Goal: Task Accomplishment & Management: Complete application form

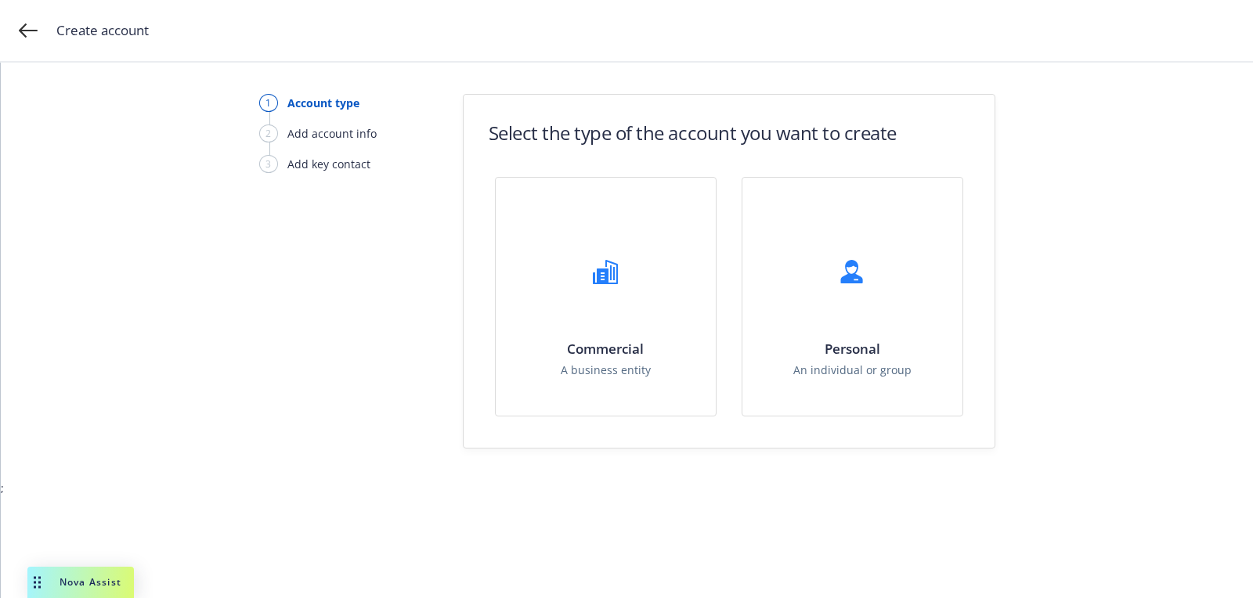
click at [625, 511] on div "1 Account type 2 Add account info 3 Add key contact Select the type of the acco…" at bounding box center [627, 331] width 1252 height 536
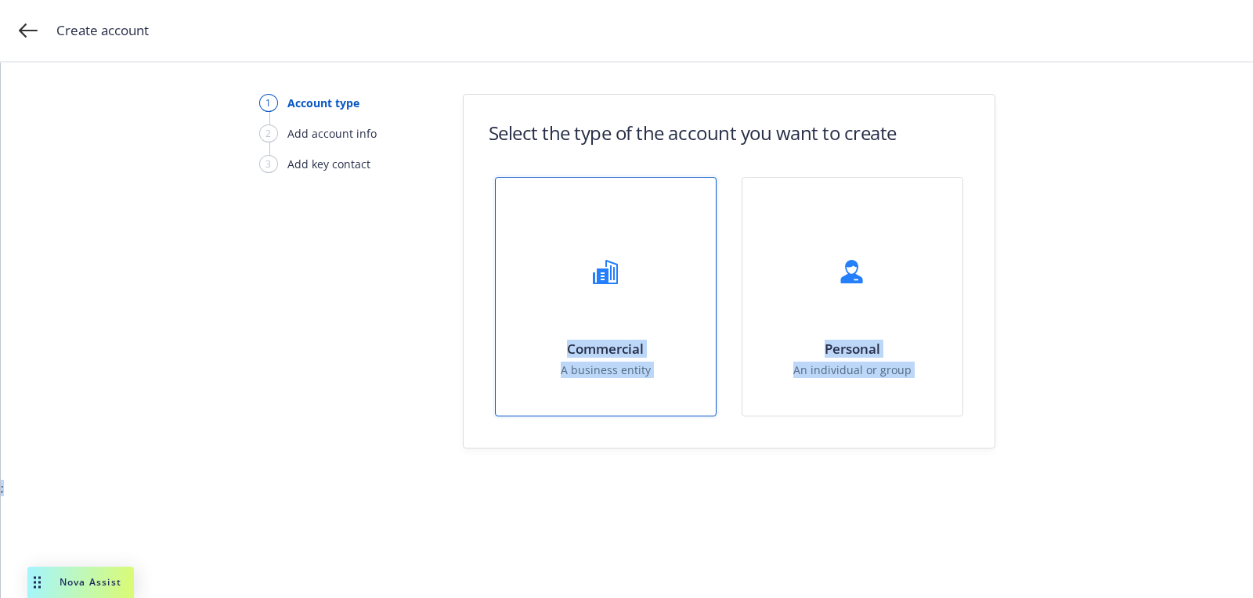
click at [616, 323] on div "Commercial A business entity" at bounding box center [606, 297] width 220 height 238
select select "US"
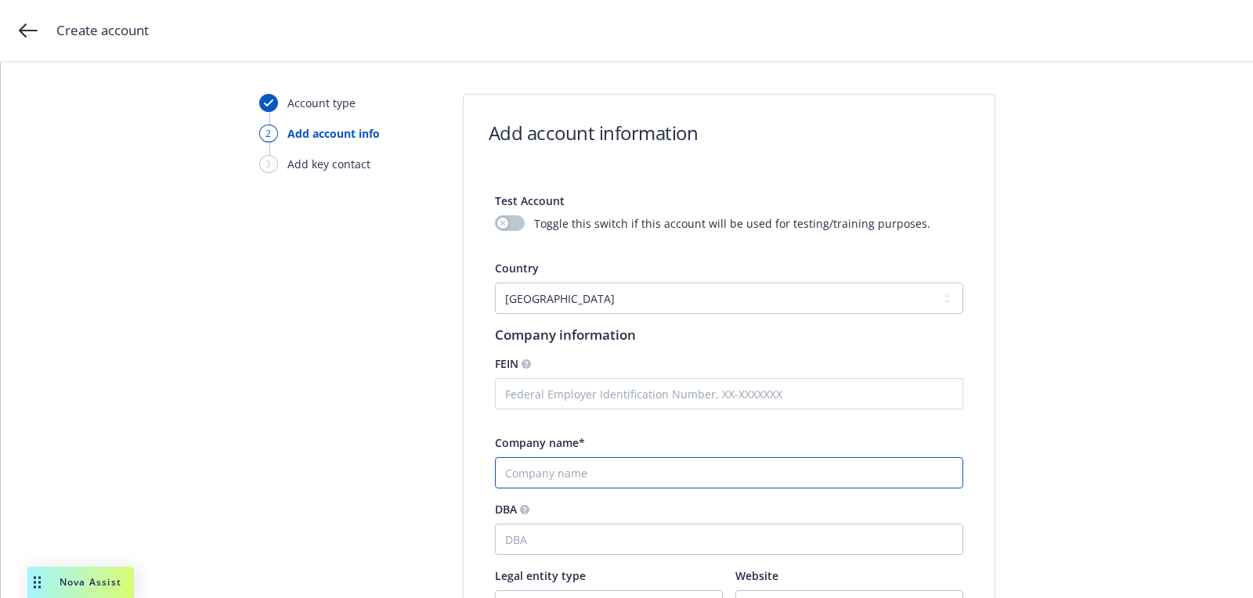
click at [581, 479] on input "Company name*" at bounding box center [729, 472] width 468 height 31
paste input "Habitat for Humanity - [GEOGRAPHIC_DATA][PERSON_NAME]"
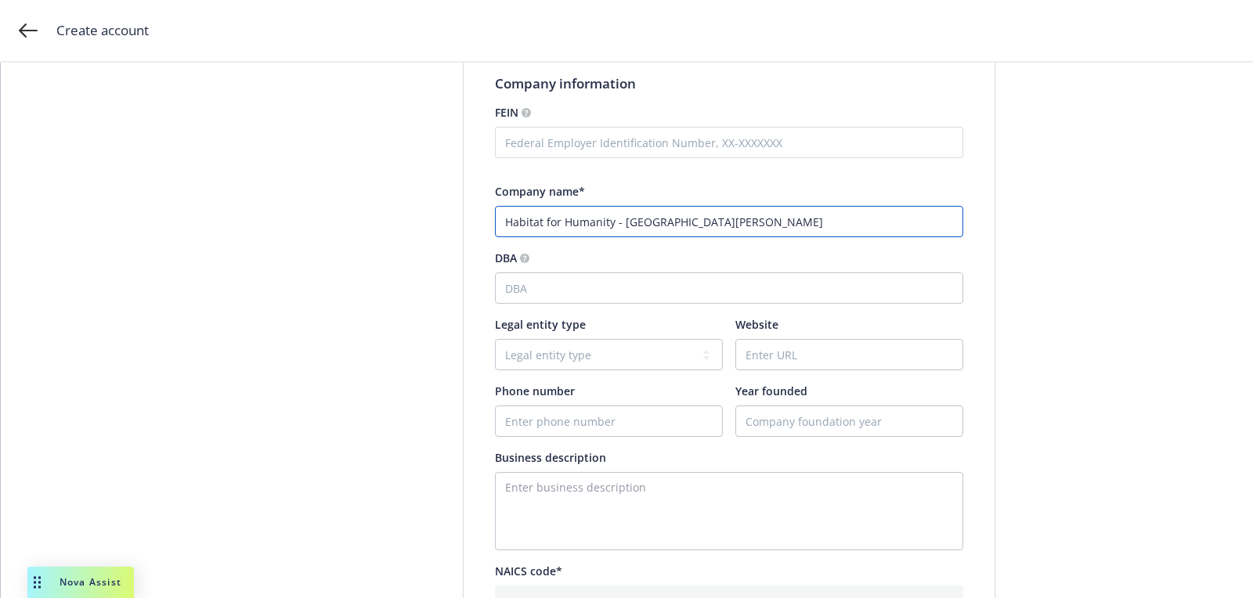
scroll to position [349, 0]
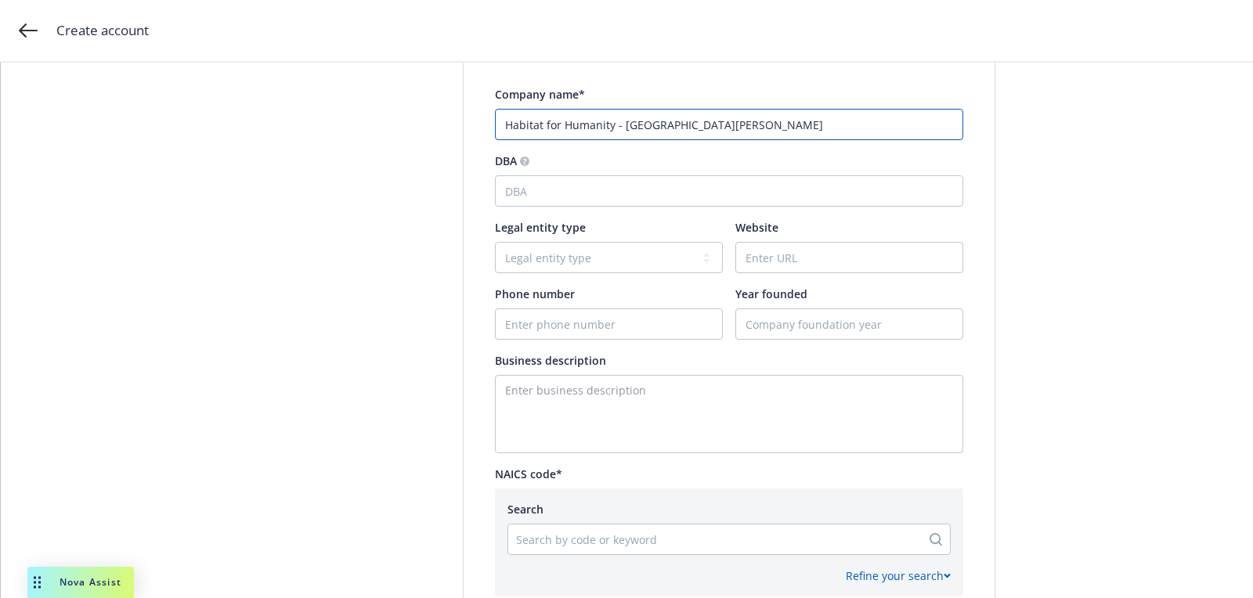
type input "Habitat for Humanity - [GEOGRAPHIC_DATA][PERSON_NAME]"
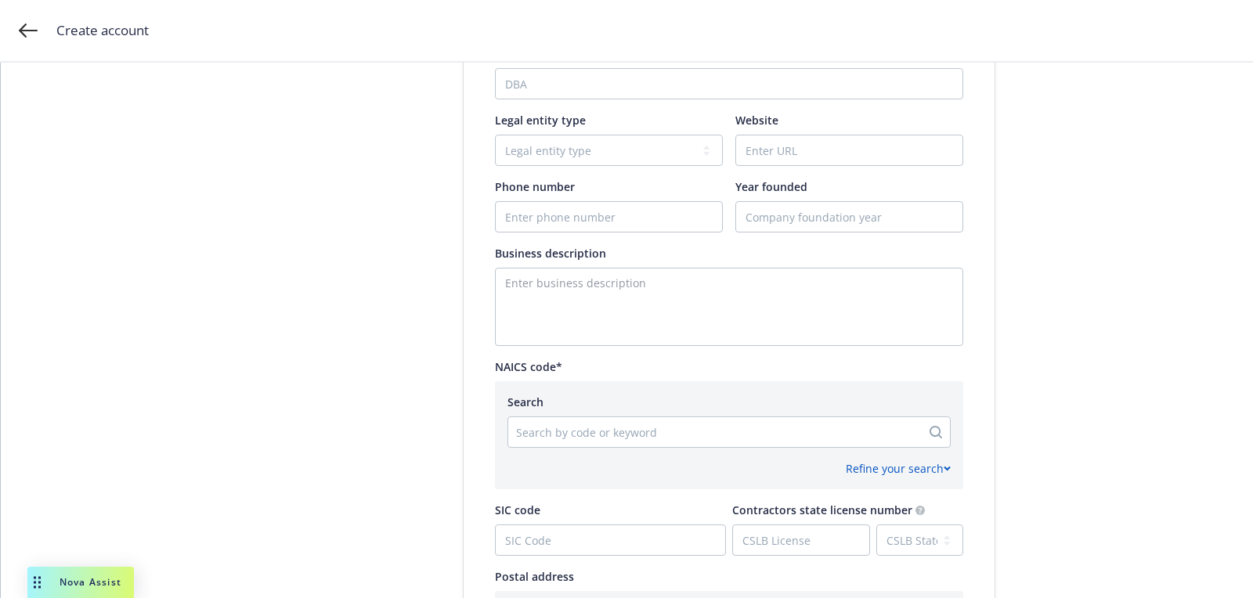
scroll to position [622, 0]
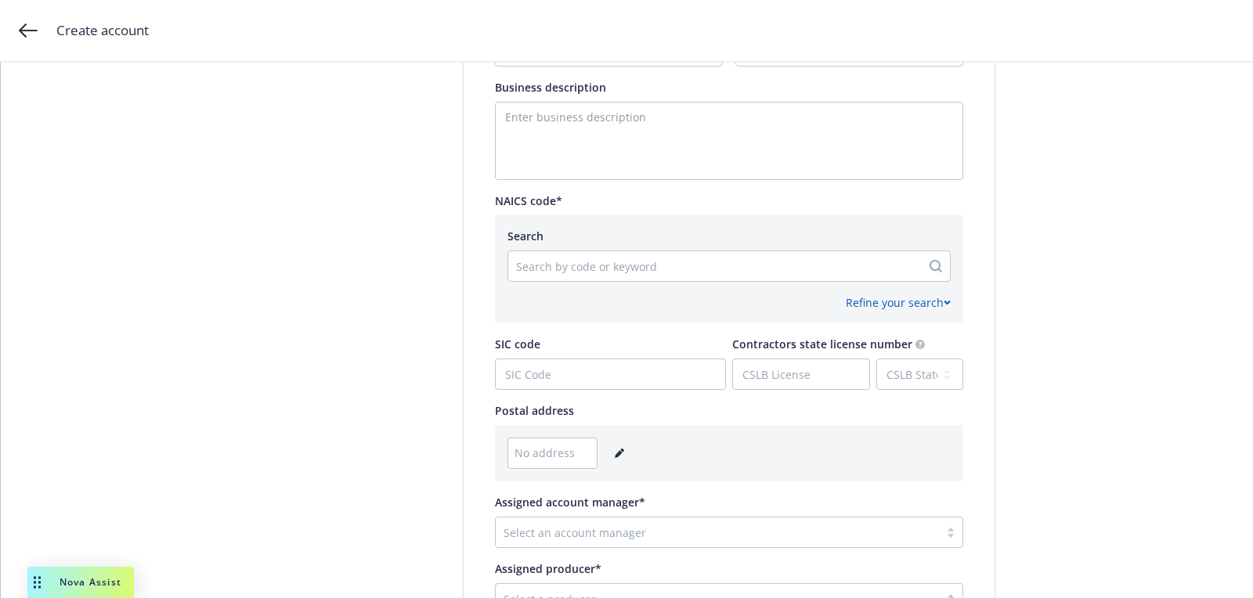
click at [615, 457] on icon "editPencil" at bounding box center [619, 453] width 9 height 9
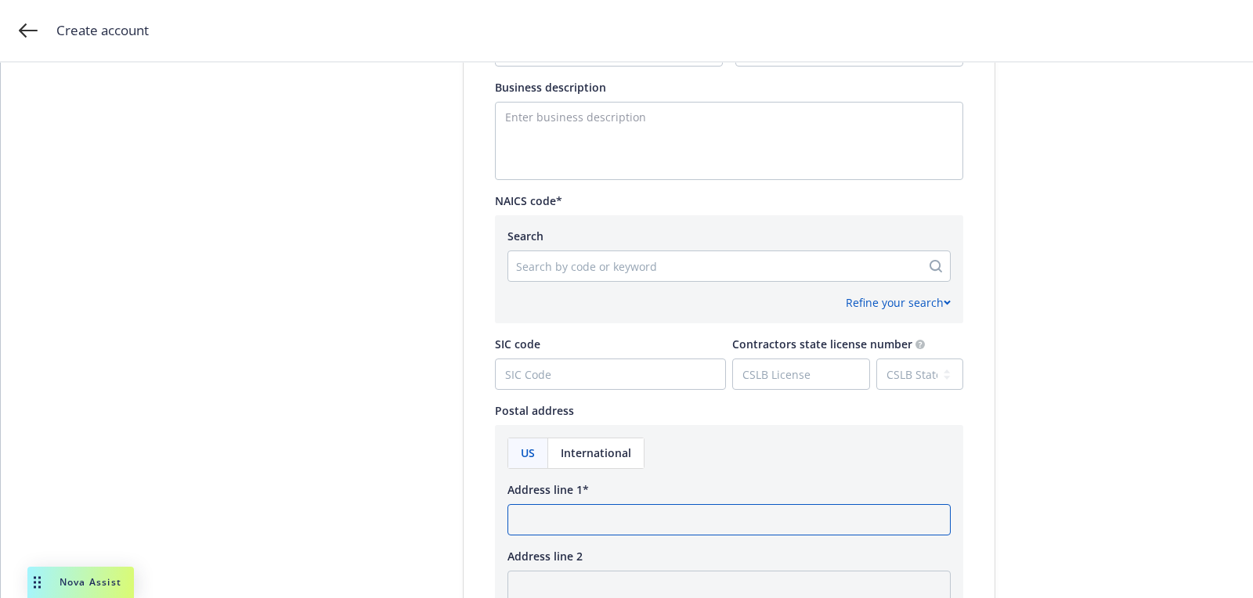
click at [541, 518] on input "Address line 1*" at bounding box center [729, 519] width 443 height 31
paste input "[STREET_ADDRESS]"
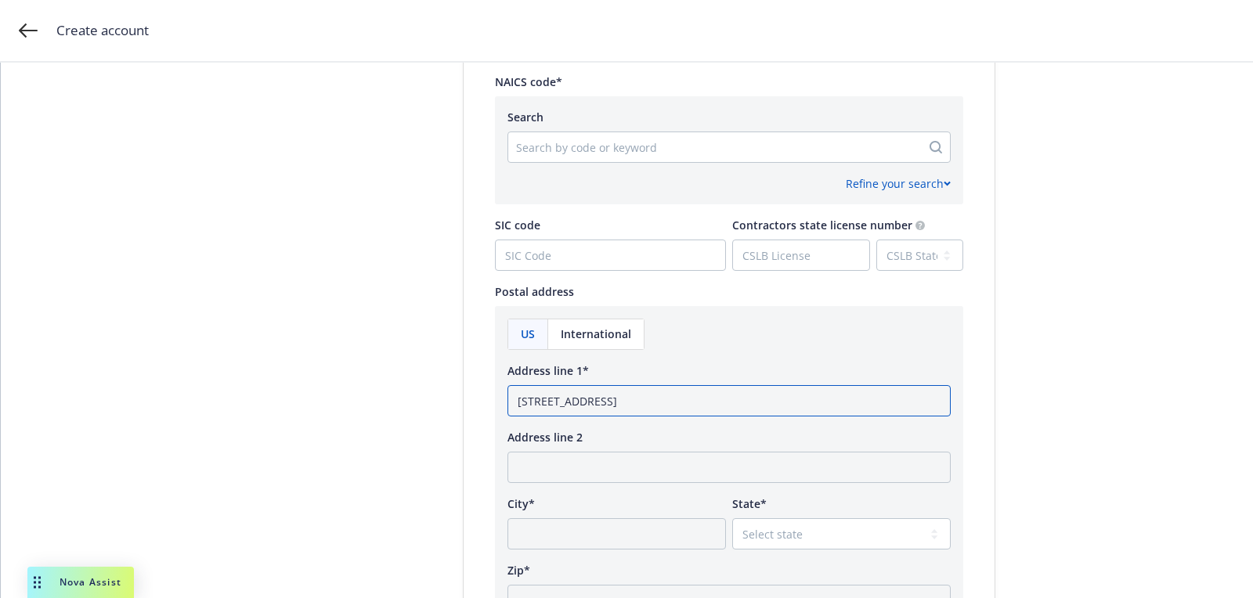
scroll to position [790, 0]
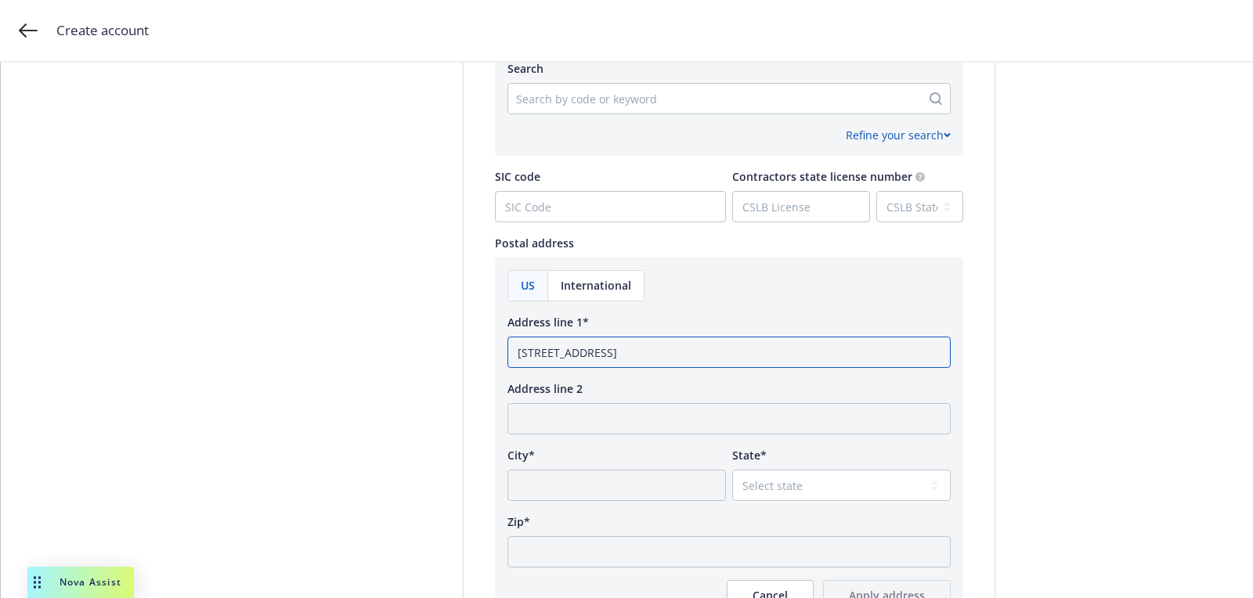
click at [717, 356] on input "[STREET_ADDRESS]" at bounding box center [729, 352] width 443 height 31
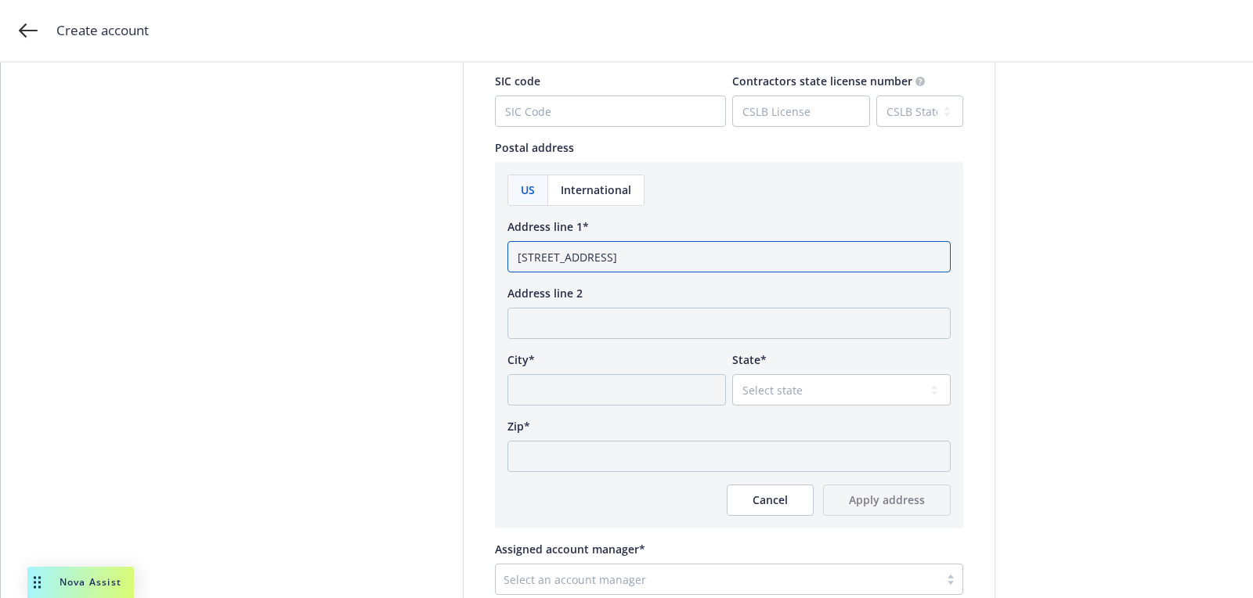
type input "[STREET_ADDRESS]"
click at [618, 475] on div "US International Address line 1* [STREET_ADDRESS] Address line 2 City* State* S…" at bounding box center [729, 346] width 443 height 342
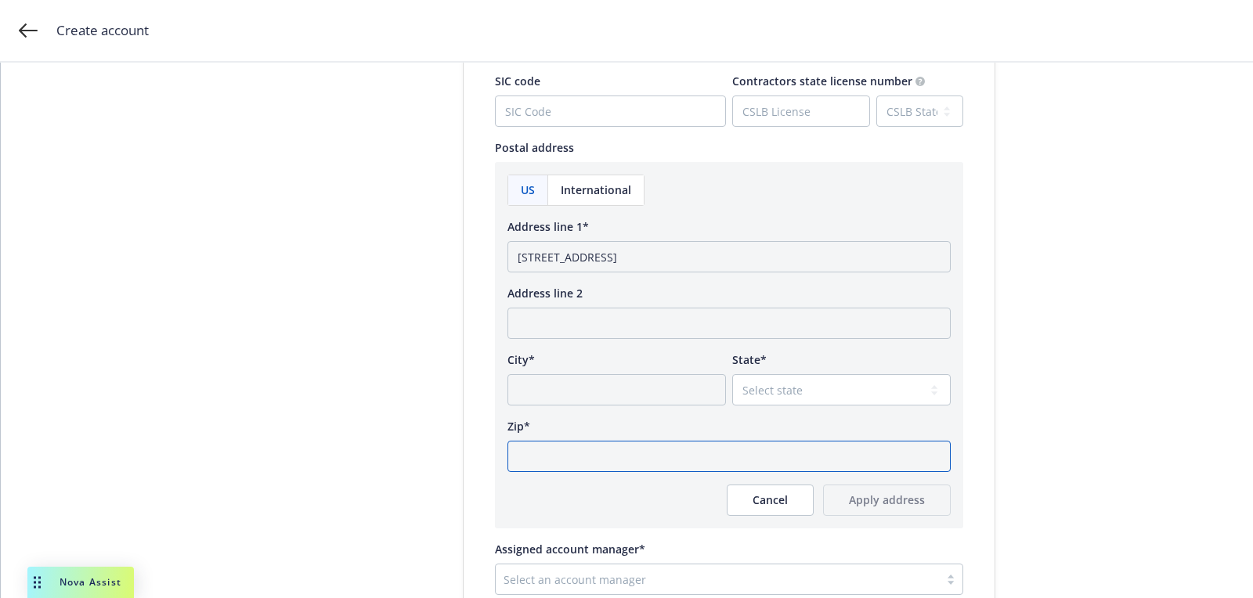
paste input "91016"
click at [623, 464] on input "Zip*" at bounding box center [729, 456] width 443 height 31
type input "91016"
click at [796, 374] on select "Select state [US_STATE] [US_STATE] [US_STATE] [US_STATE] [US_STATE] [PERSON_NAM…" at bounding box center [841, 389] width 219 height 31
select select "CA"
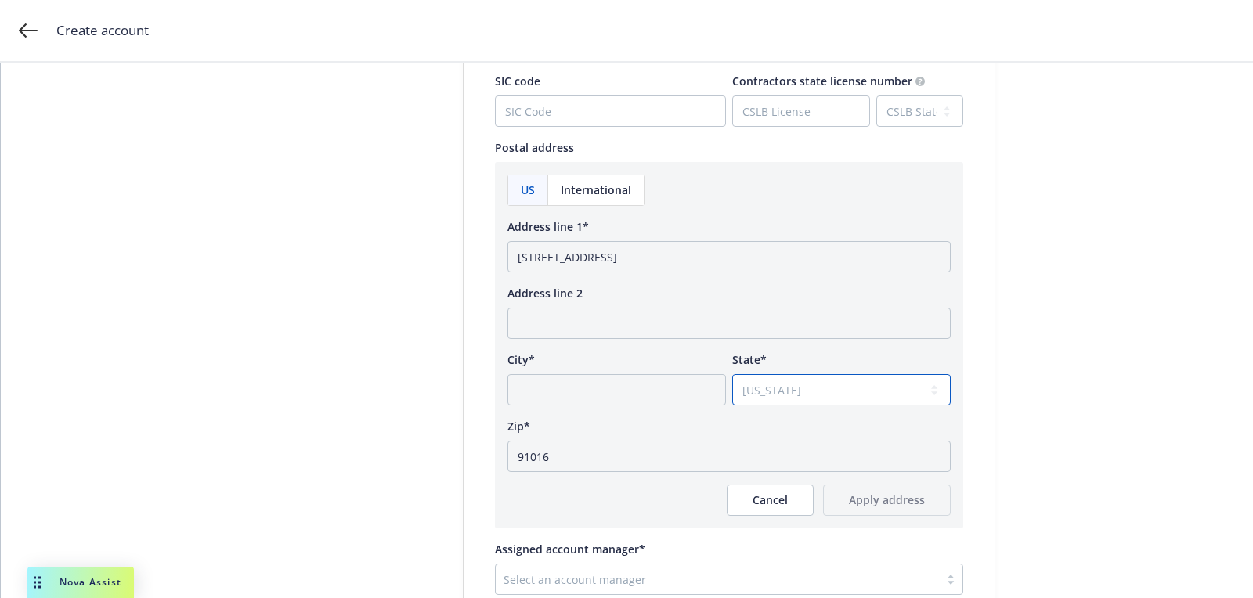
click at [732, 374] on select "Select state [US_STATE] [US_STATE] [US_STATE] [US_STATE] [US_STATE] [PERSON_NAM…" at bounding box center [841, 389] width 219 height 31
click at [667, 259] on input "[STREET_ADDRESS]" at bounding box center [729, 256] width 443 height 31
type input "[STREET_ADDRESS]"
click at [643, 375] on input "City*" at bounding box center [617, 389] width 219 height 31
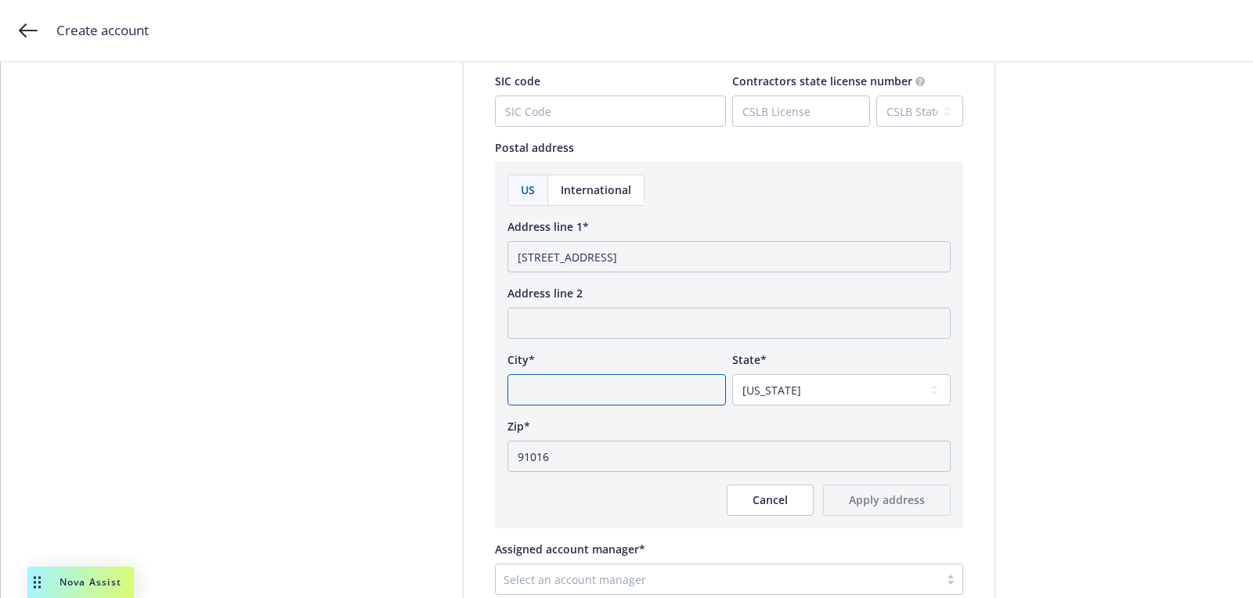
paste input "[GEOGRAPHIC_DATA]"
type input "[GEOGRAPHIC_DATA]"
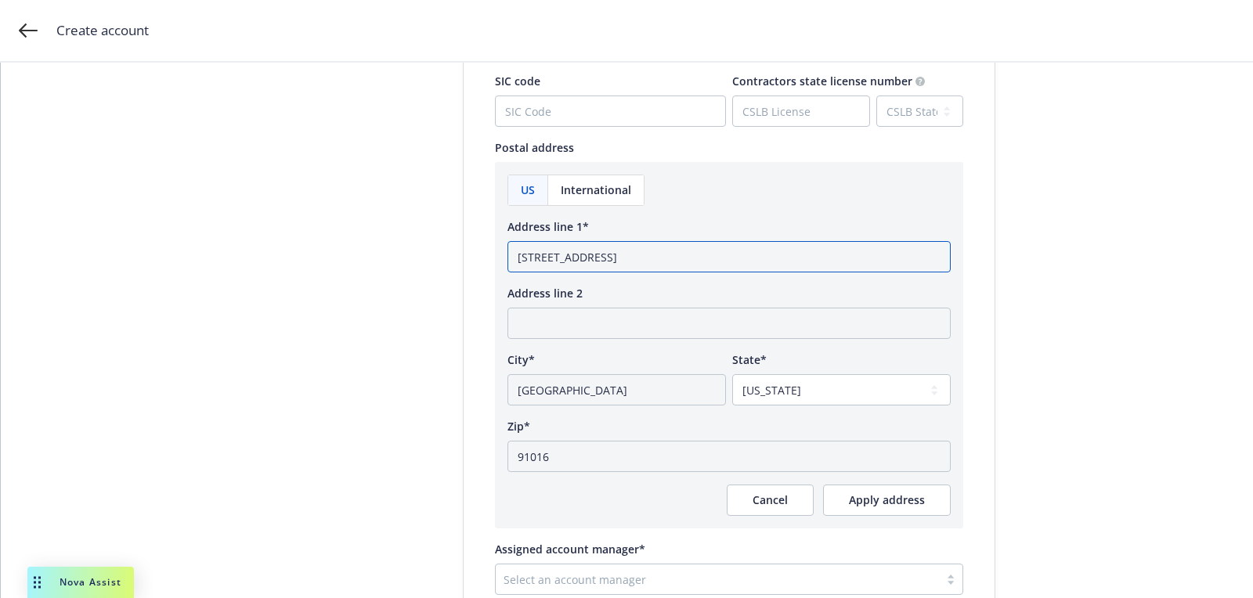
drag, startPoint x: 631, startPoint y: 258, endPoint x: 975, endPoint y: 316, distance: 349.5
type input "[STREET_ADDRESS]"
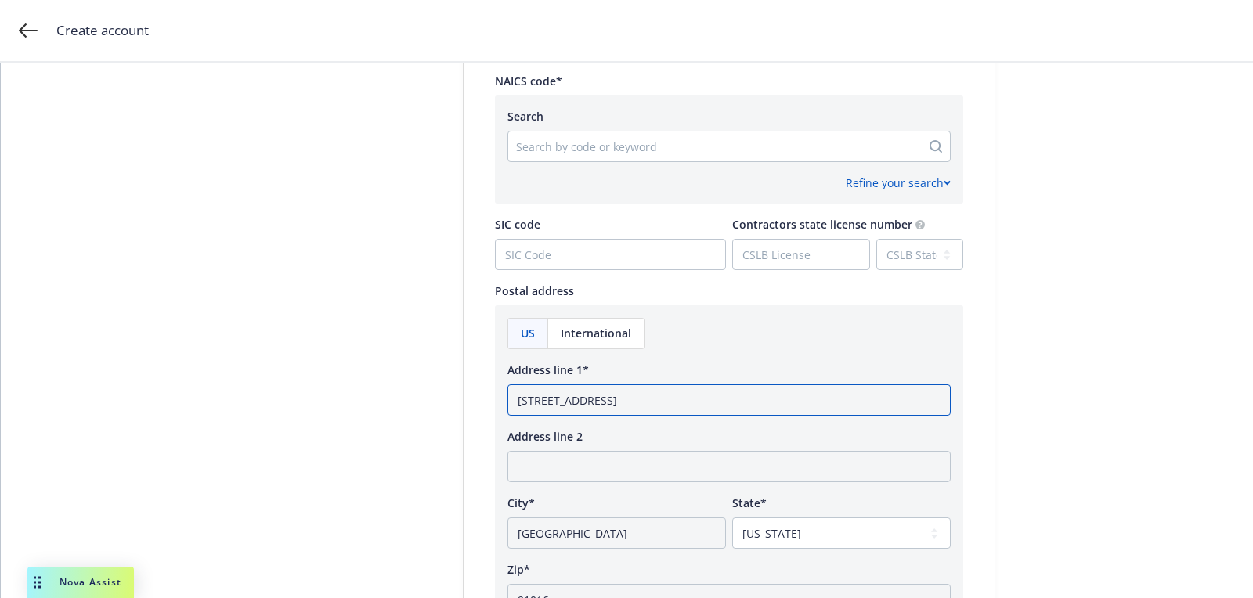
scroll to position [717, 0]
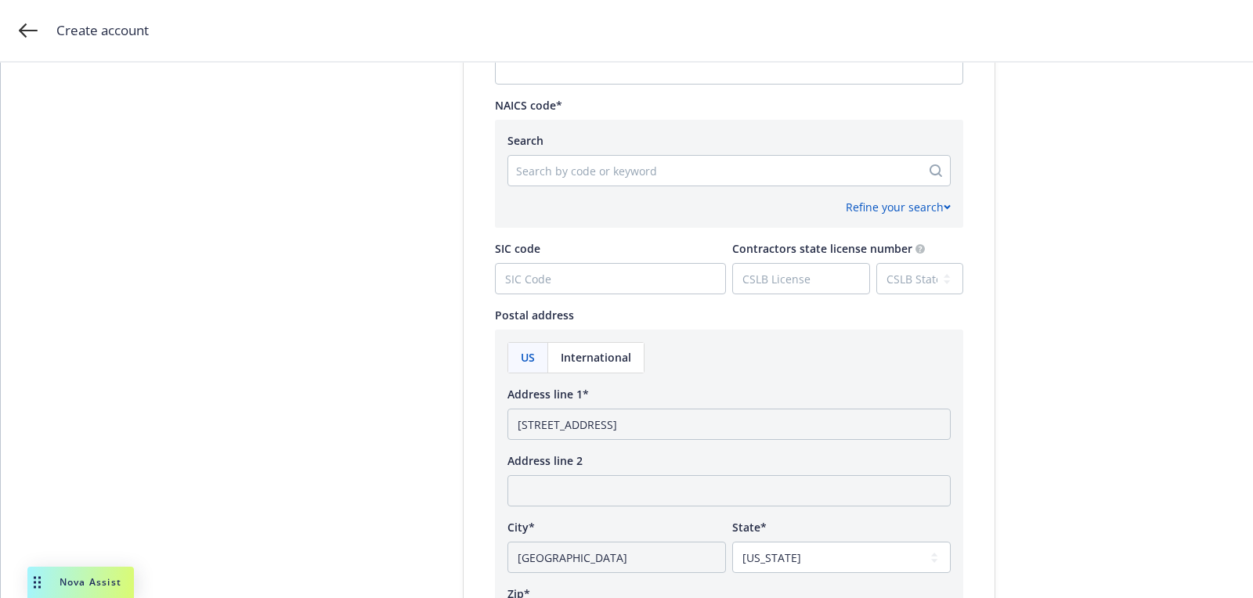
click at [672, 187] on div "Refine your search" at bounding box center [729, 200] width 443 height 29
click at [672, 178] on div at bounding box center [714, 170] width 397 height 19
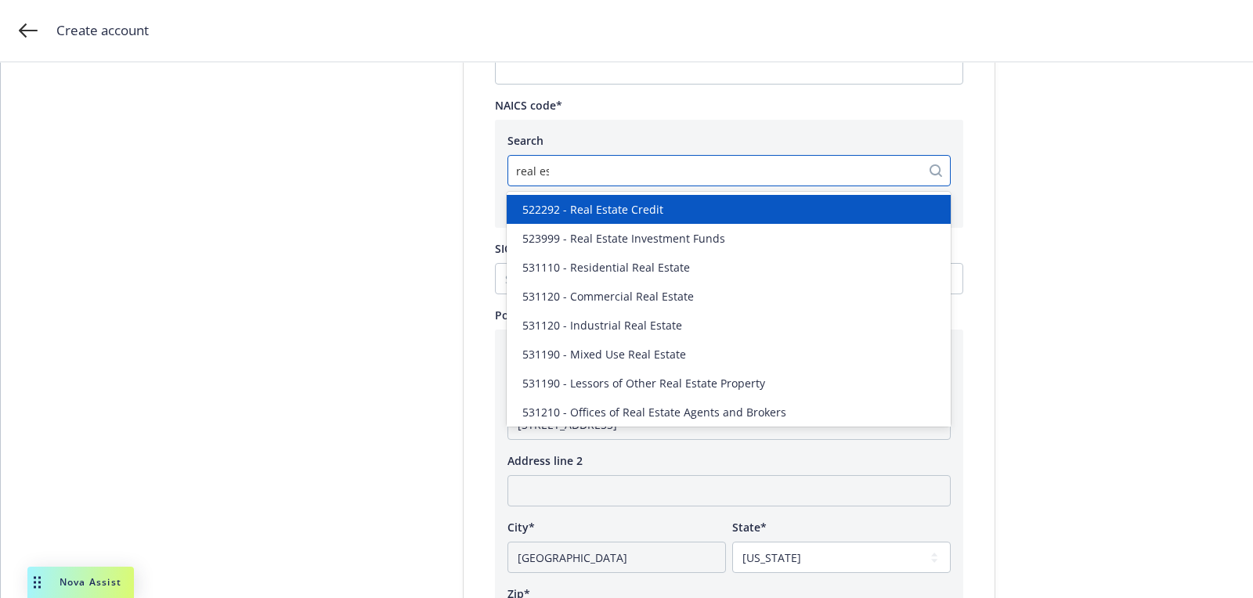
type input "real est"
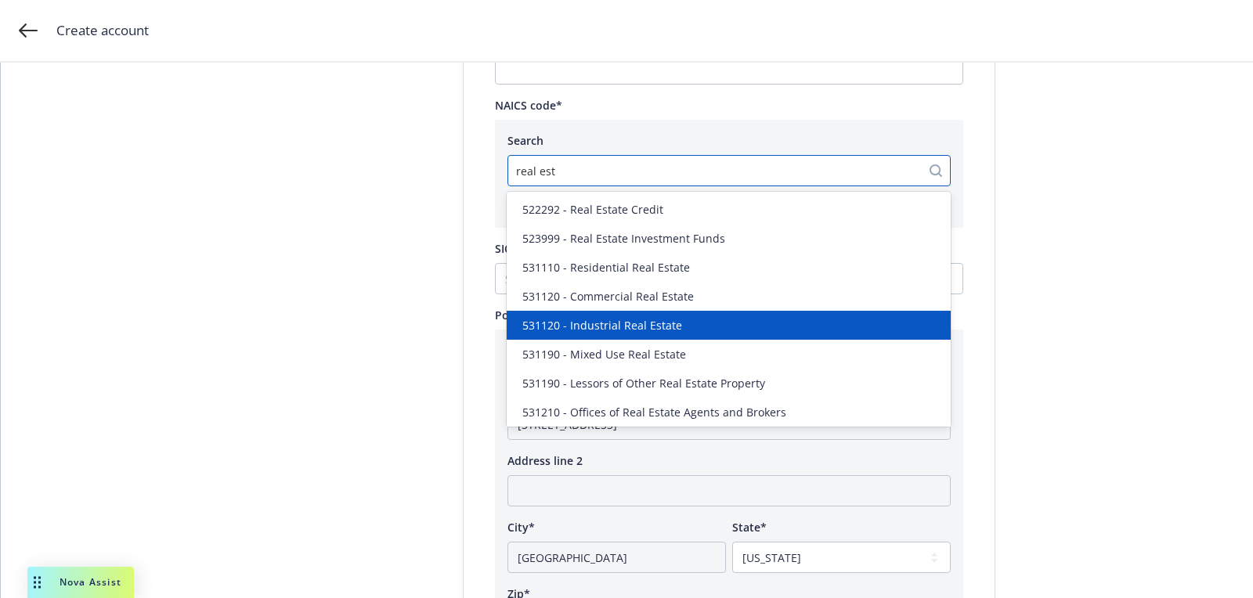
scroll to position [60, 0]
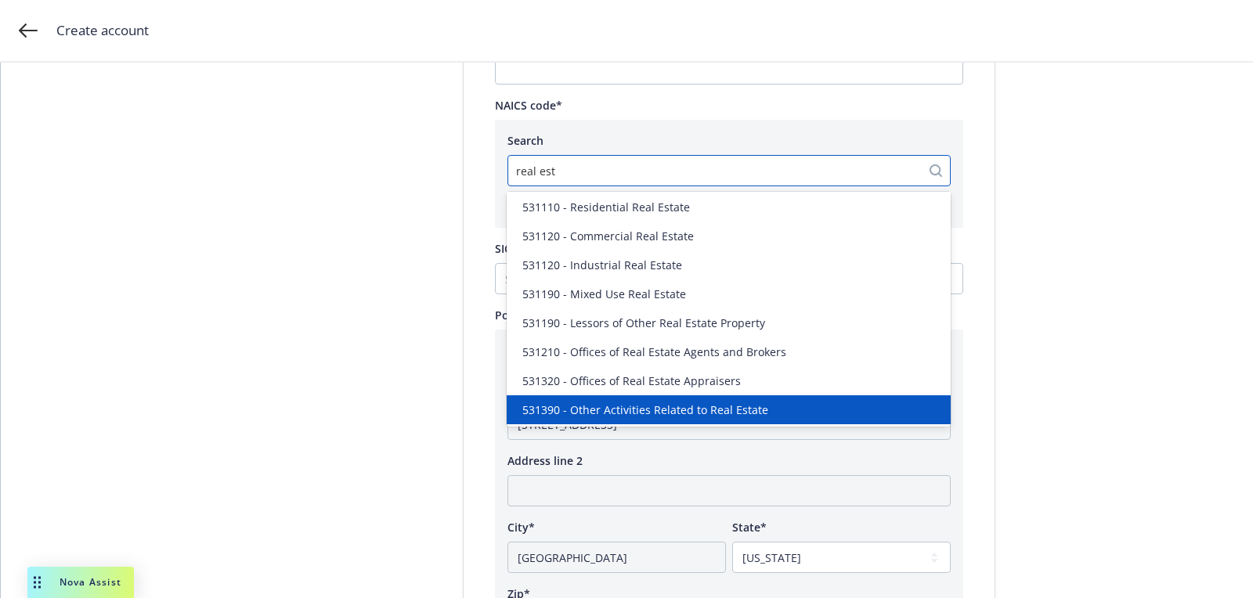
click at [649, 403] on span "531390 - Other Activities Related to Real Estate" at bounding box center [645, 410] width 246 height 16
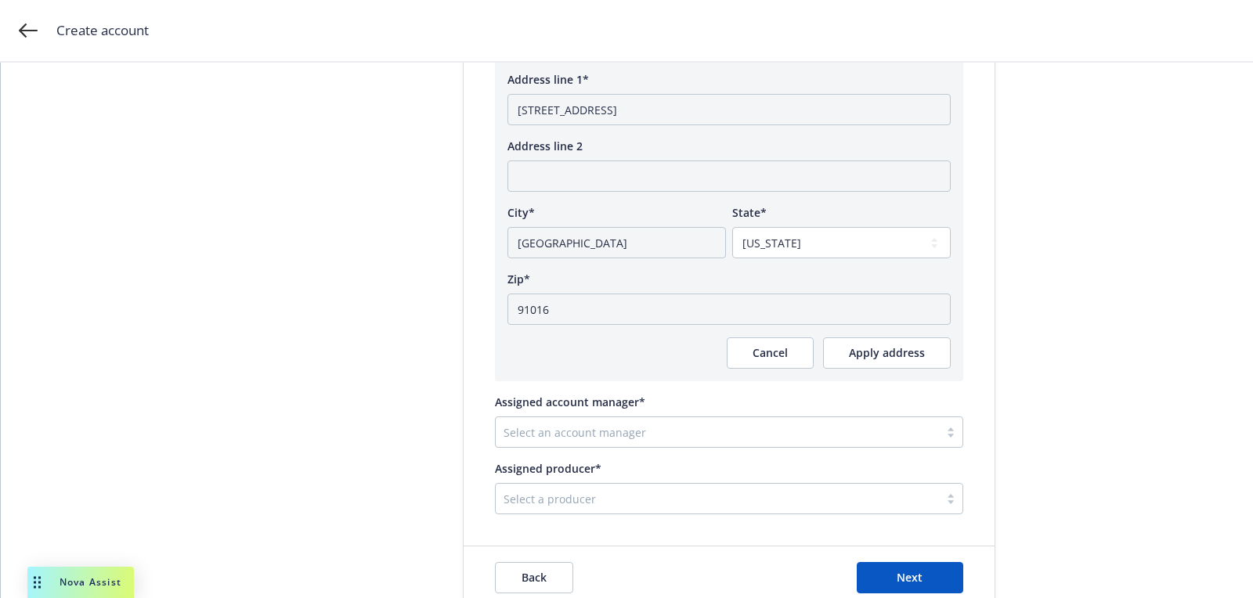
scroll to position [1090, 0]
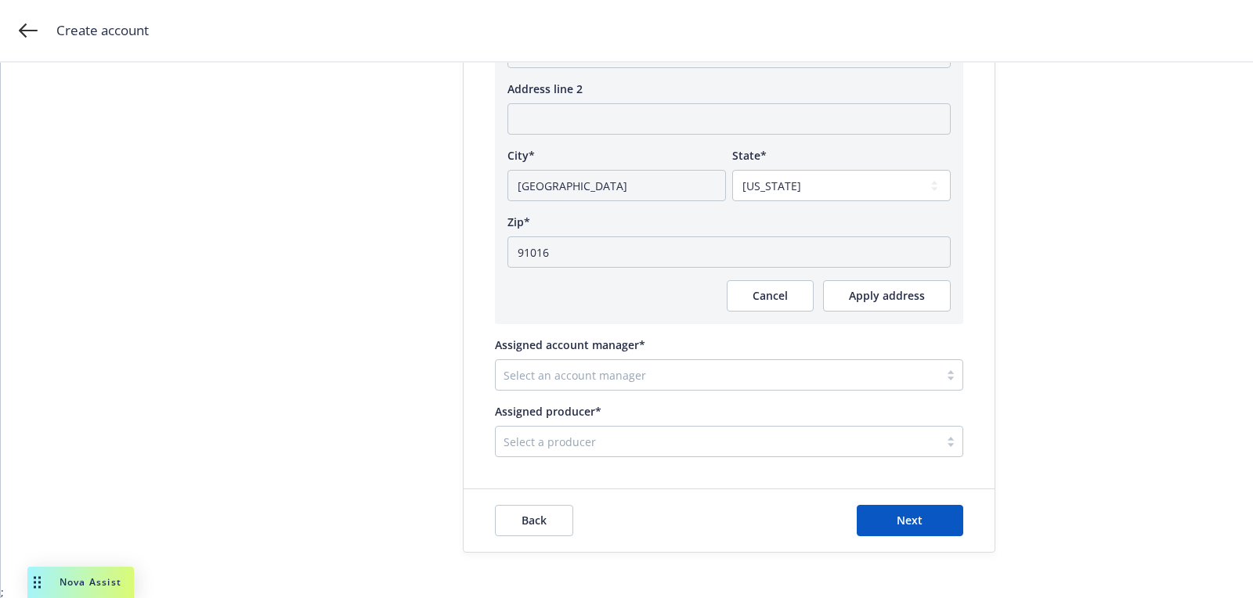
click at [551, 450] on div "Select a producer" at bounding box center [717, 441] width 443 height 25
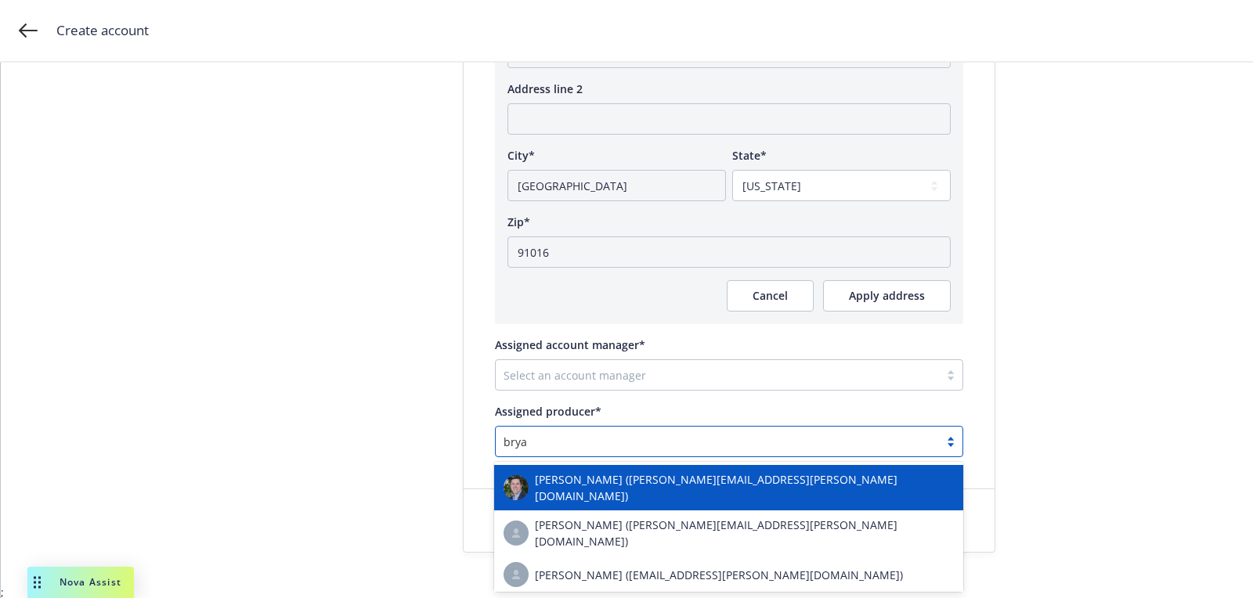
type input "[PERSON_NAME]"
click at [632, 485] on span "[PERSON_NAME] ([PERSON_NAME][EMAIL_ADDRESS][PERSON_NAME][DOMAIN_NAME])" at bounding box center [744, 488] width 419 height 33
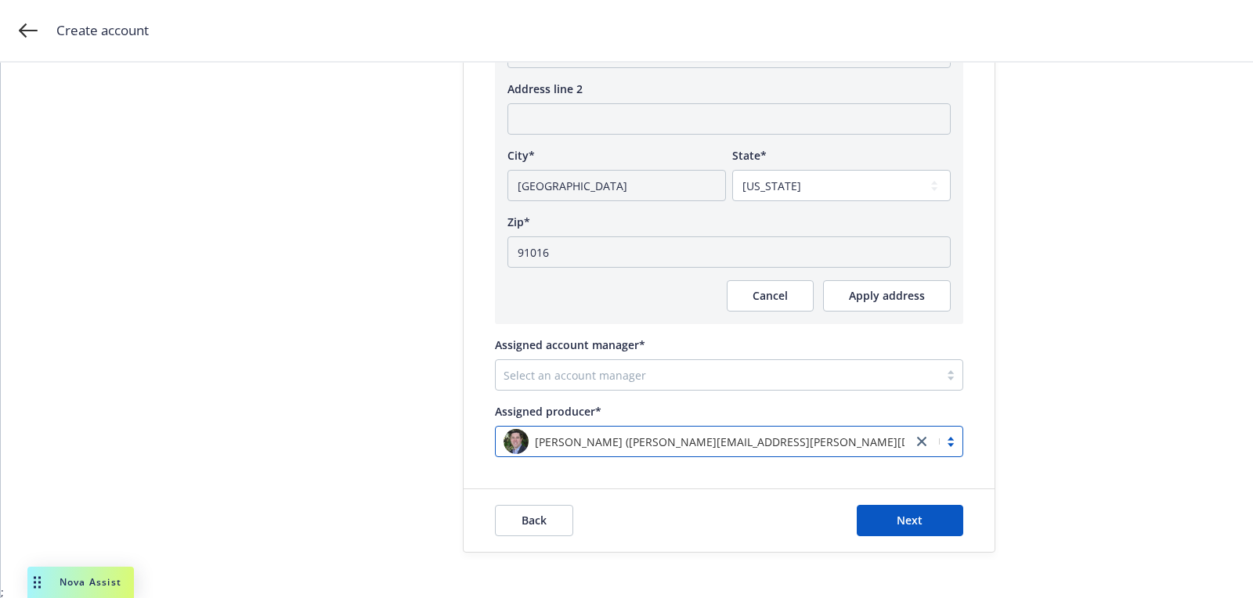
click at [670, 370] on div at bounding box center [718, 375] width 428 height 19
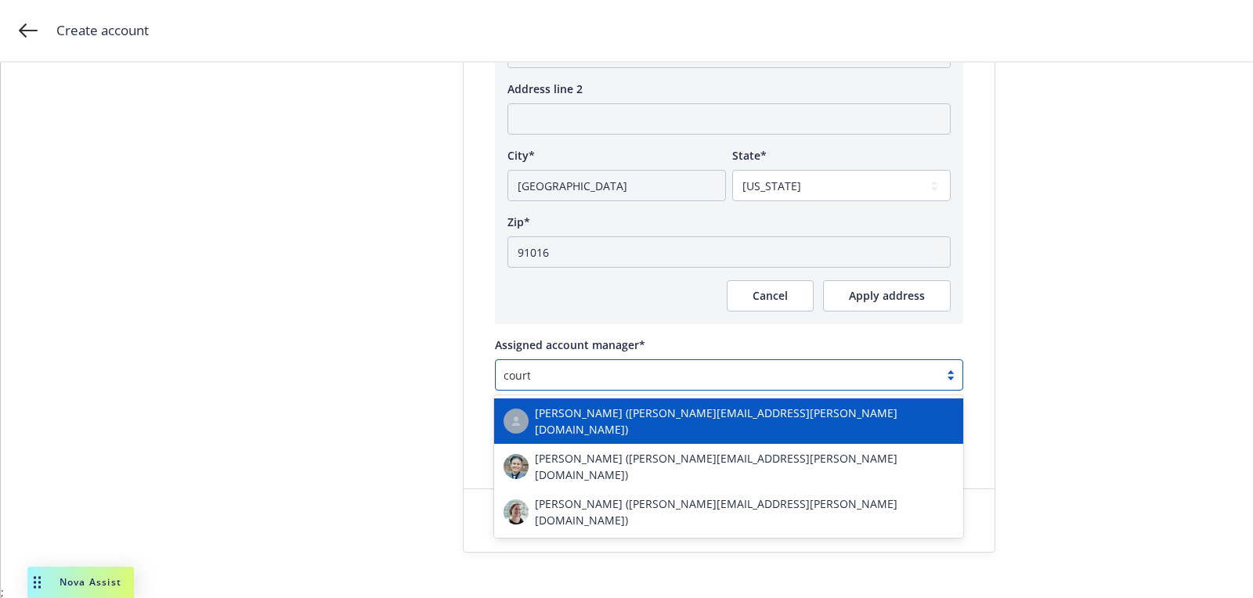
type input "courtn"
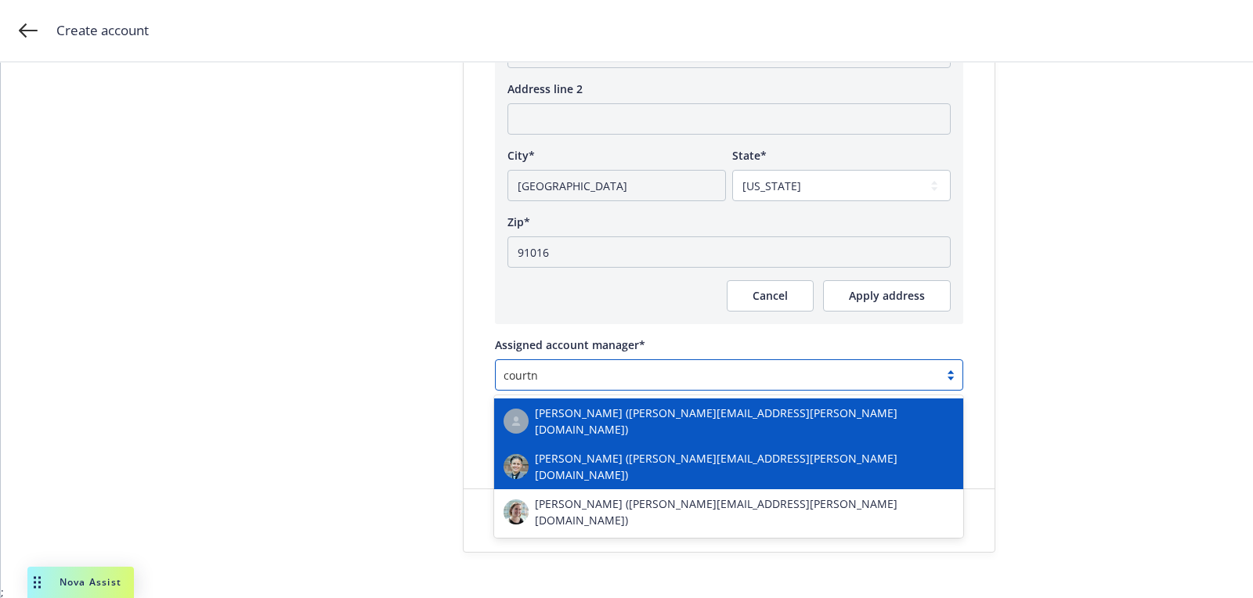
click at [670, 463] on span "[PERSON_NAME] ([PERSON_NAME][EMAIL_ADDRESS][PERSON_NAME][DOMAIN_NAME])" at bounding box center [744, 466] width 419 height 33
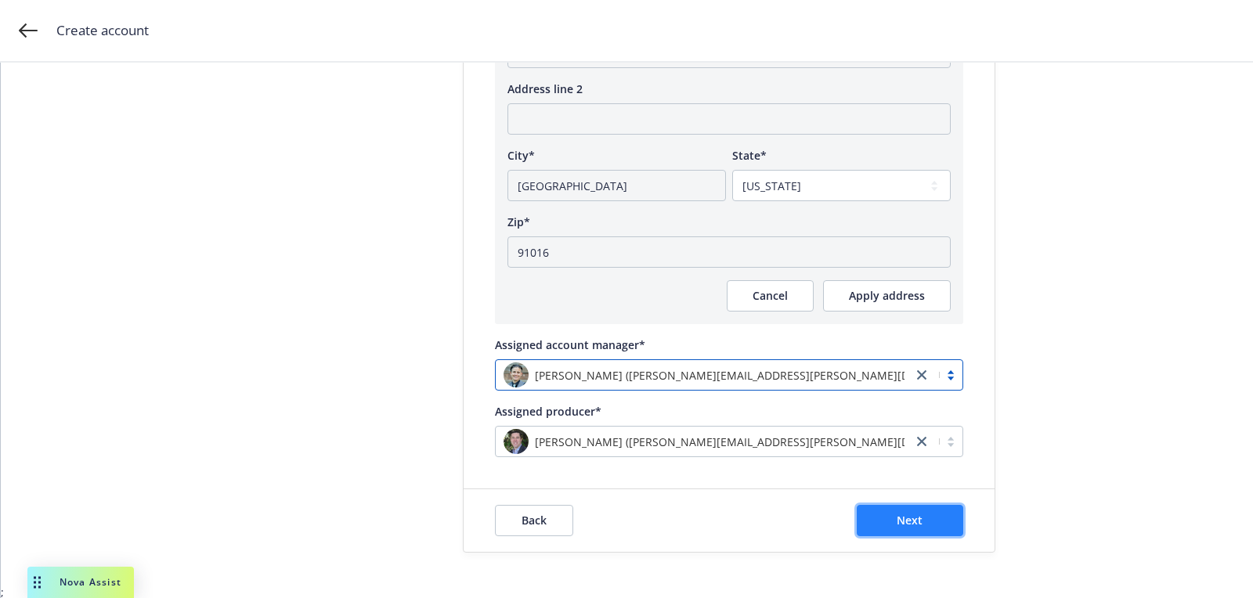
click at [910, 523] on span "Next" at bounding box center [910, 520] width 26 height 15
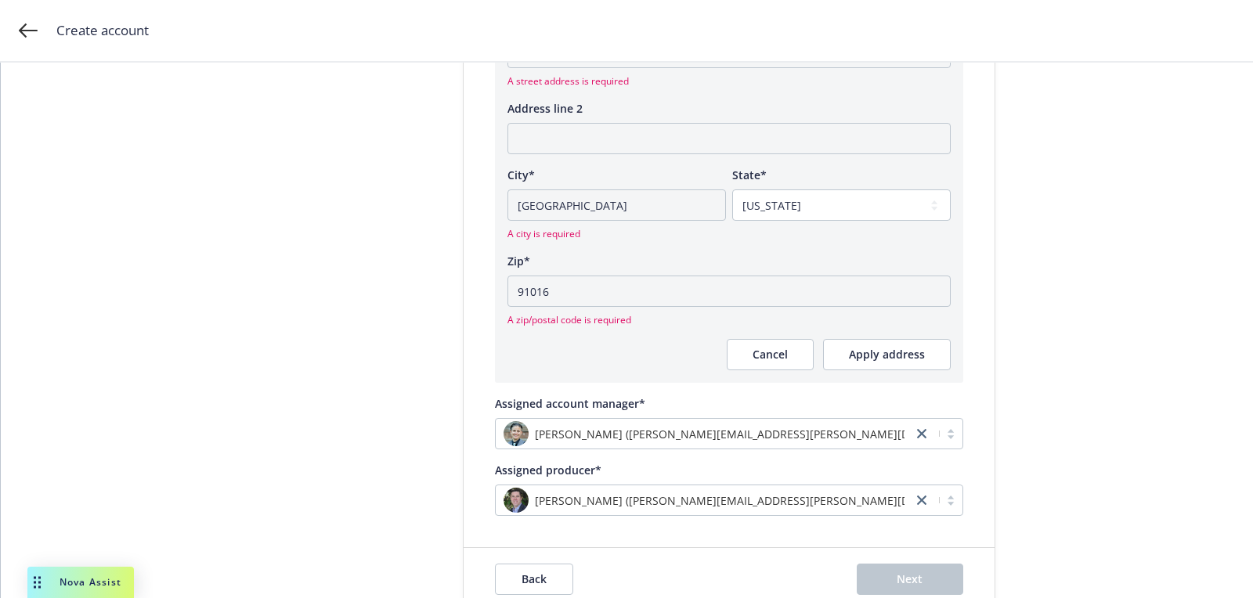
click at [920, 375] on div "US International Address line [STREET_ADDRESS] address is required Address line…" at bounding box center [729, 170] width 468 height 425
click at [913, 353] on span "Apply address" at bounding box center [887, 354] width 76 height 15
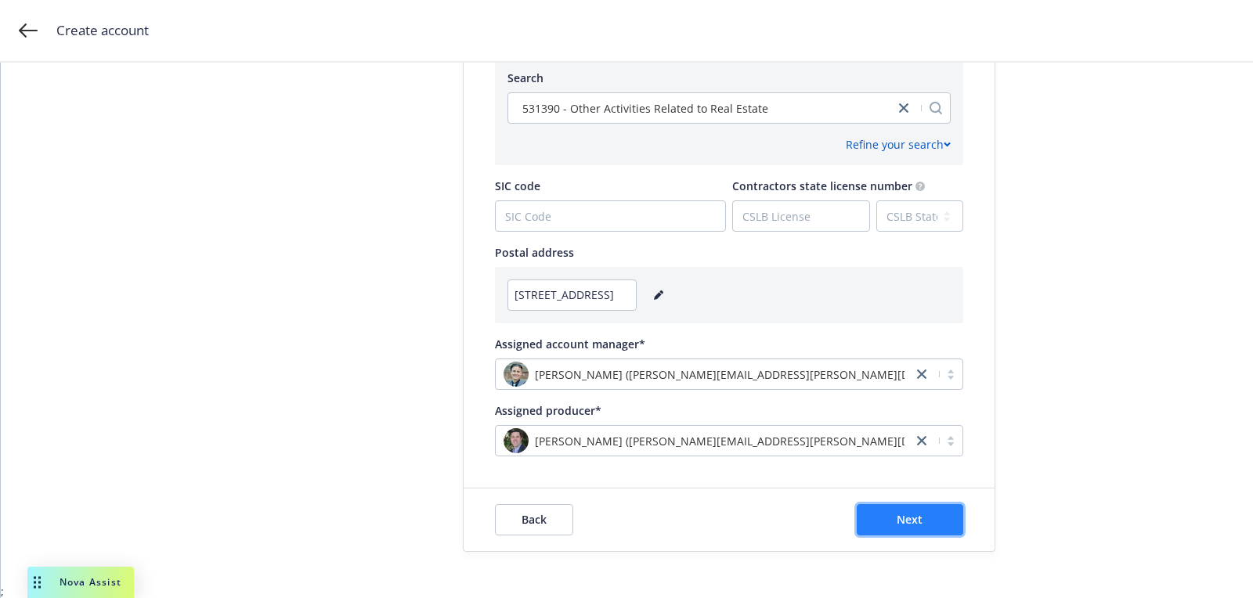
click at [913, 512] on span "Next" at bounding box center [910, 519] width 26 height 15
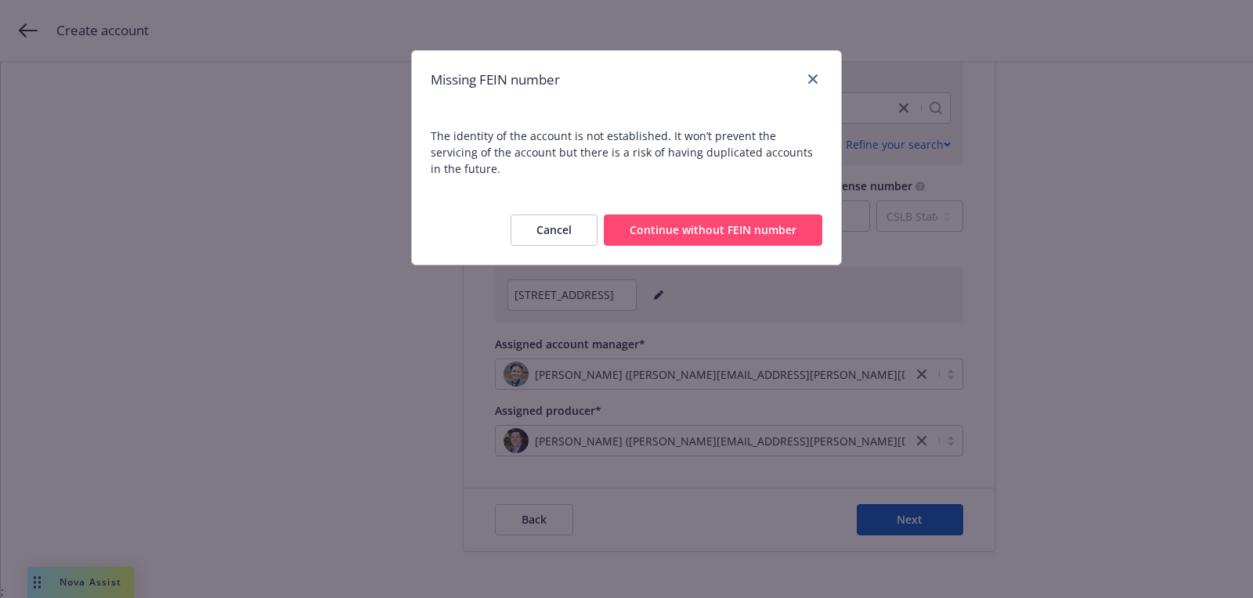
click at [736, 215] on button "Continue without FEIN number" at bounding box center [713, 230] width 219 height 31
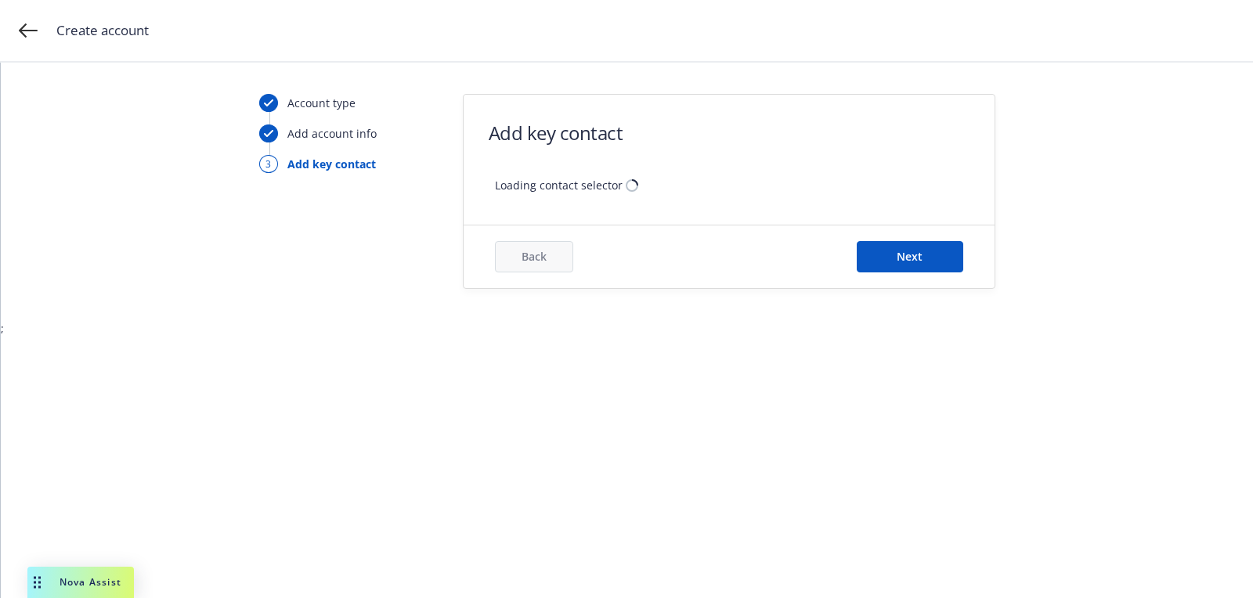
scroll to position [0, 0]
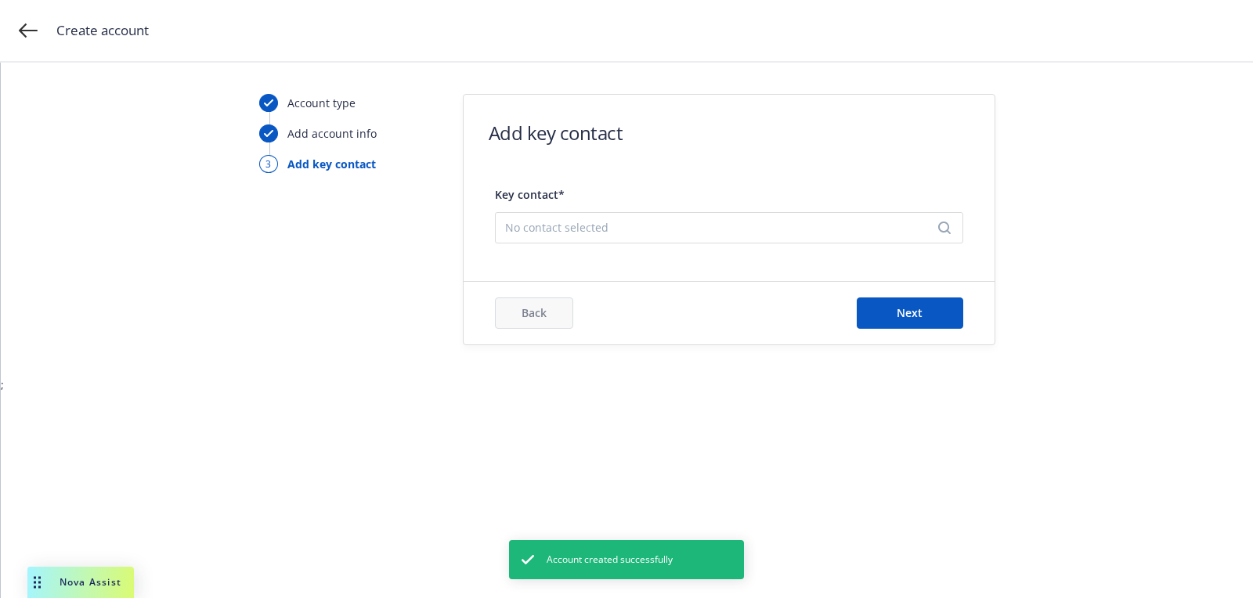
click at [764, 223] on span "No contact selected" at bounding box center [722, 227] width 435 height 16
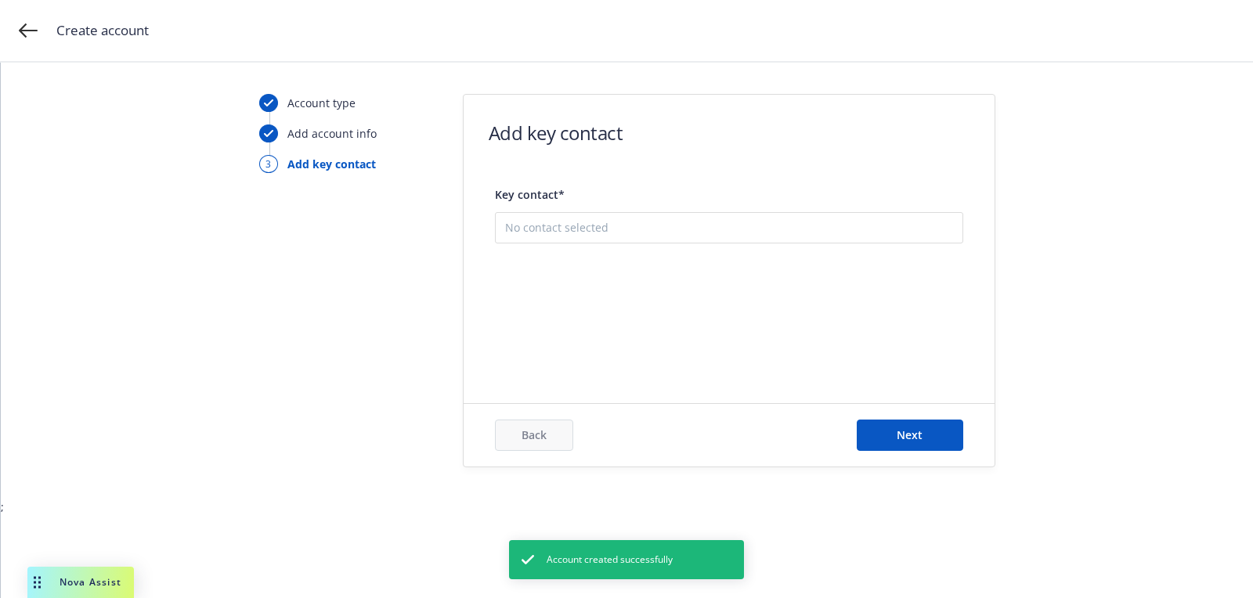
click at [742, 300] on button "Add new contact" at bounding box center [729, 306] width 448 height 31
drag, startPoint x: 742, startPoint y: 300, endPoint x: 685, endPoint y: 287, distance: 57.9
click at [741, 300] on button "Add new contact" at bounding box center [729, 300] width 448 height 31
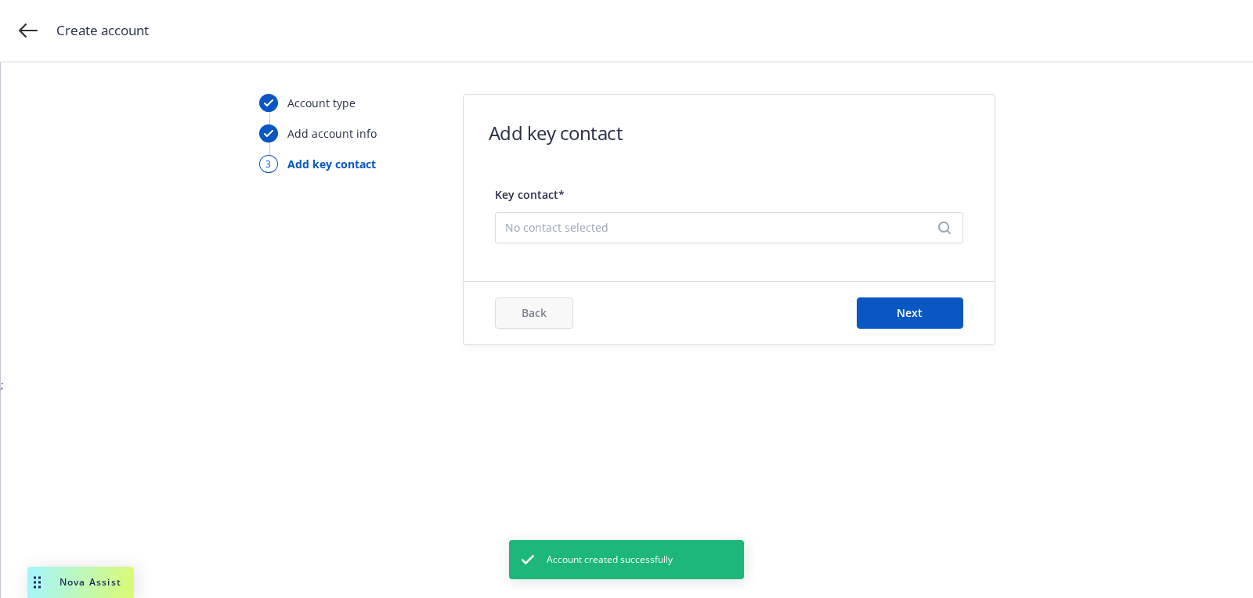
click at [652, 247] on div "Key contact* No contact selected" at bounding box center [729, 213] width 468 height 73
click at [639, 224] on span "No contact selected" at bounding box center [722, 227] width 435 height 16
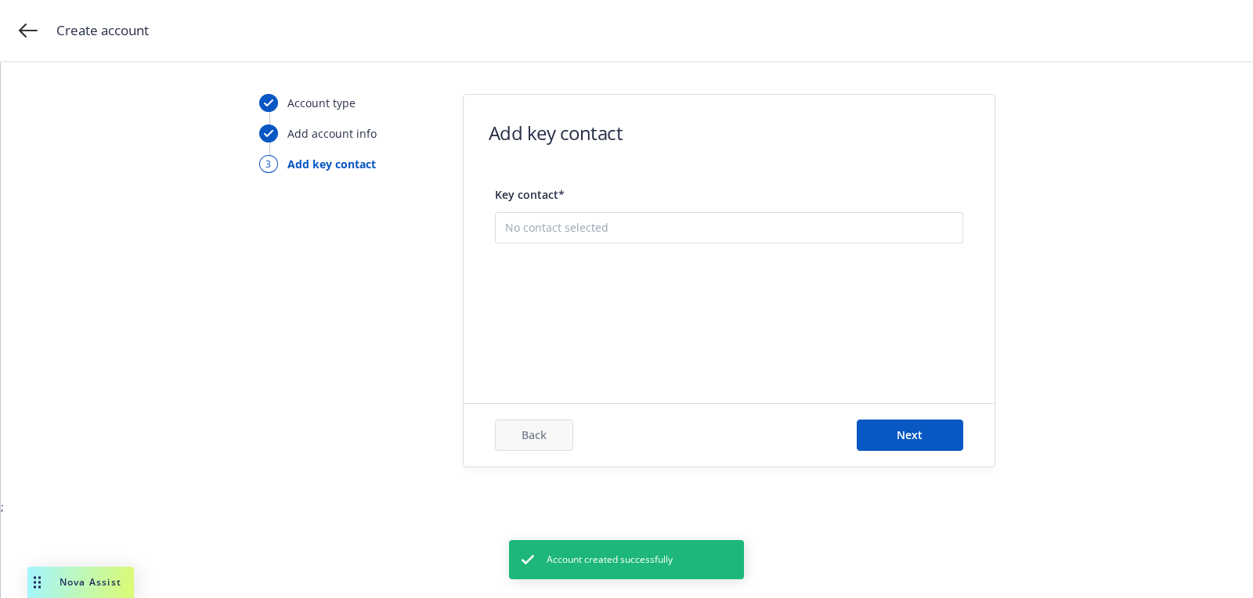
click at [637, 305] on button "Add new contact" at bounding box center [729, 306] width 448 height 31
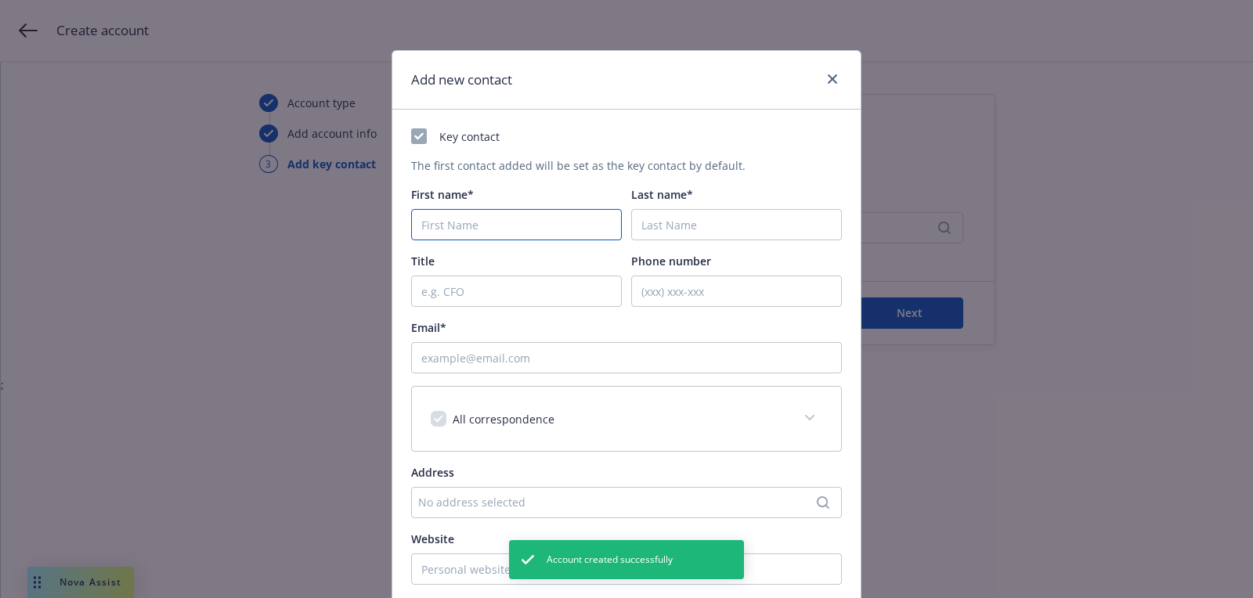
click at [543, 237] on input "First name*" at bounding box center [516, 224] width 211 height 31
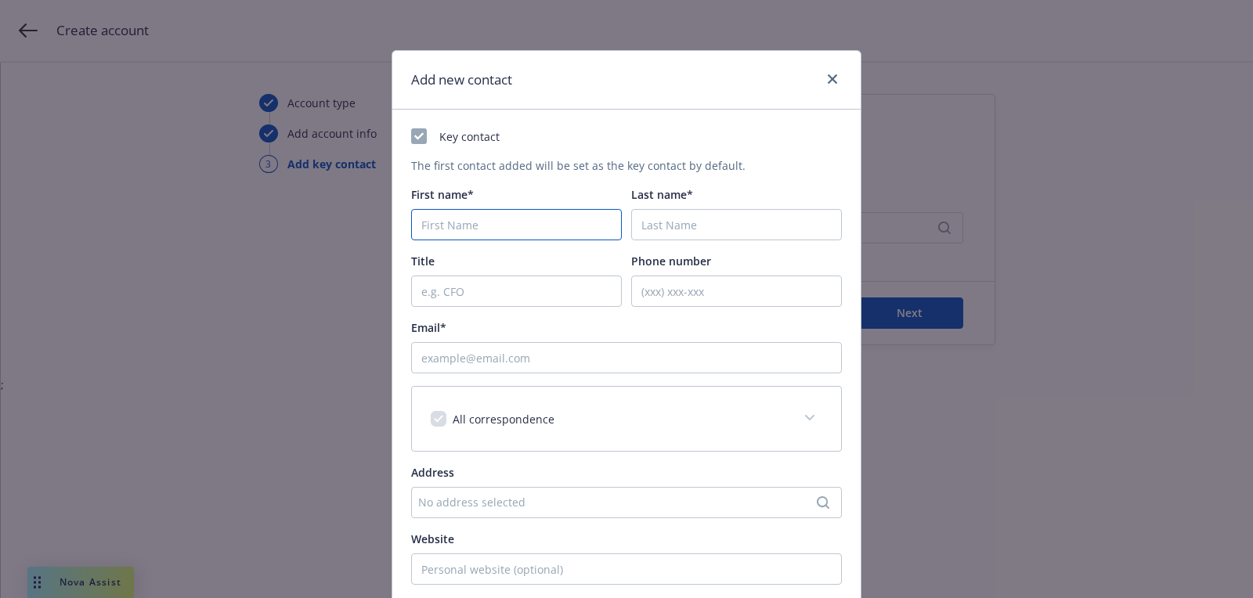
click at [500, 227] on input "First name*" at bounding box center [516, 224] width 211 height 31
paste input "[PERSON_NAME]"
type input "[PERSON_NAME]"
paste input "[PERSON_NAME]"
type input "[PERSON_NAME]"
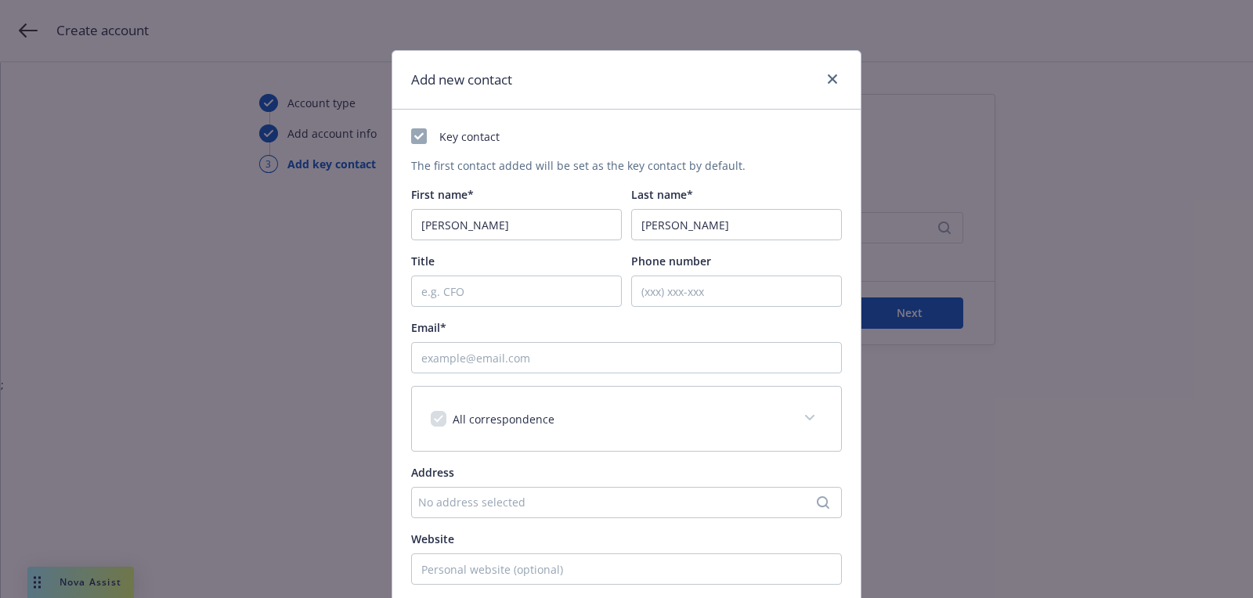
click at [546, 497] on div "No address selected" at bounding box center [618, 502] width 401 height 16
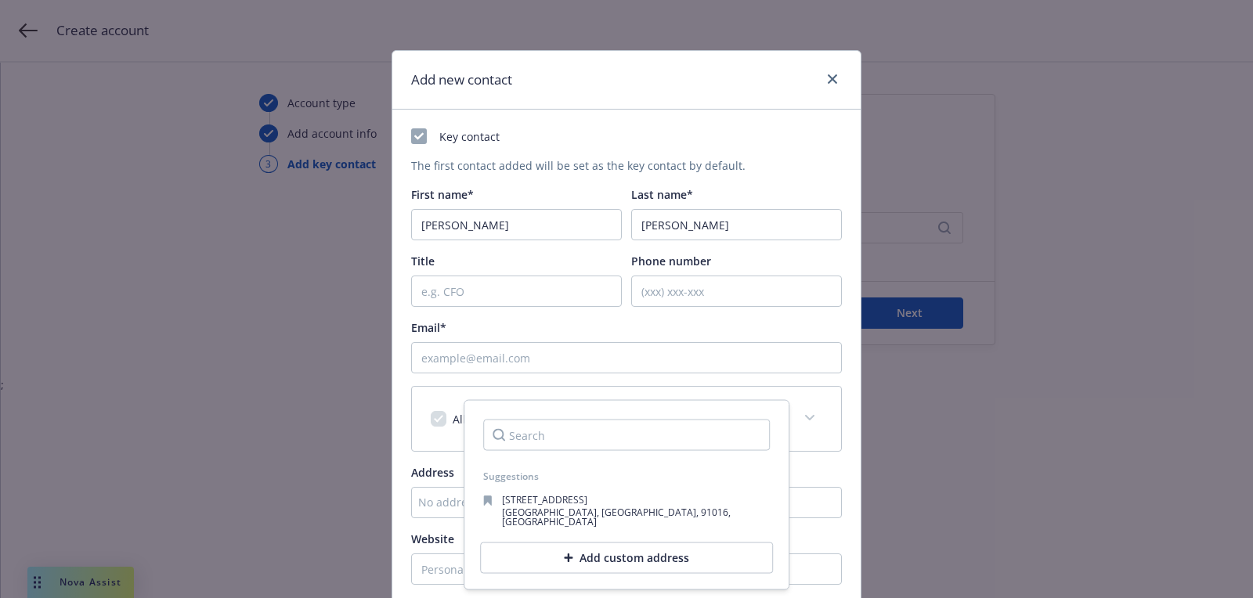
type input "[EMAIL_ADDRESS][DOMAIN_NAME]"
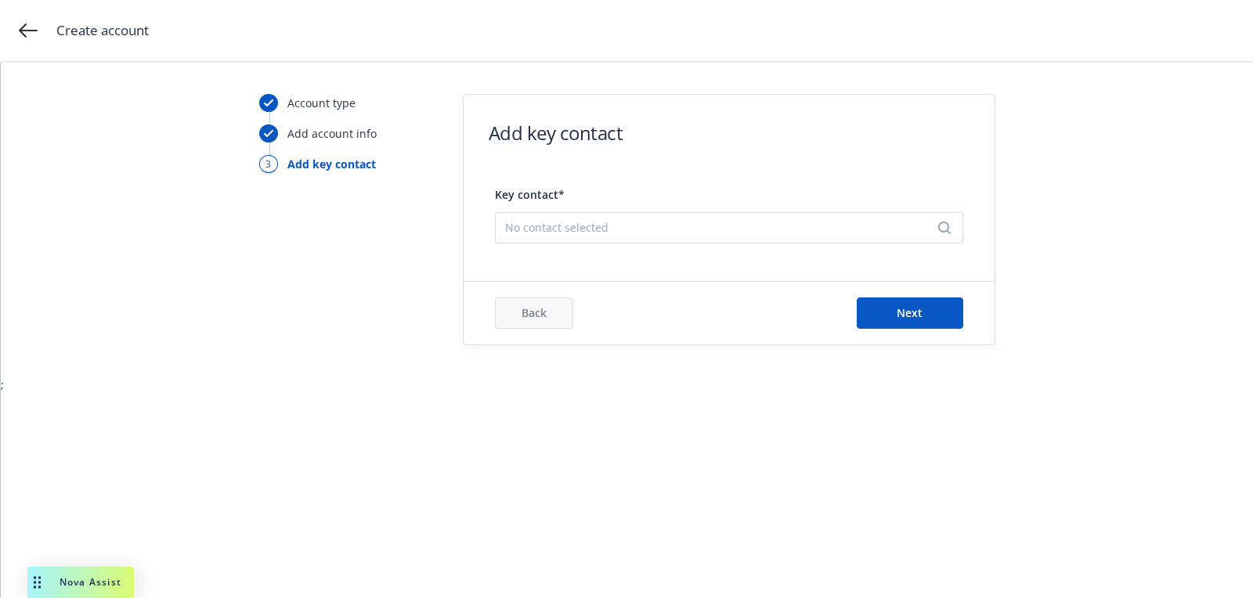
click at [702, 234] on span "No contact selected" at bounding box center [722, 227] width 435 height 16
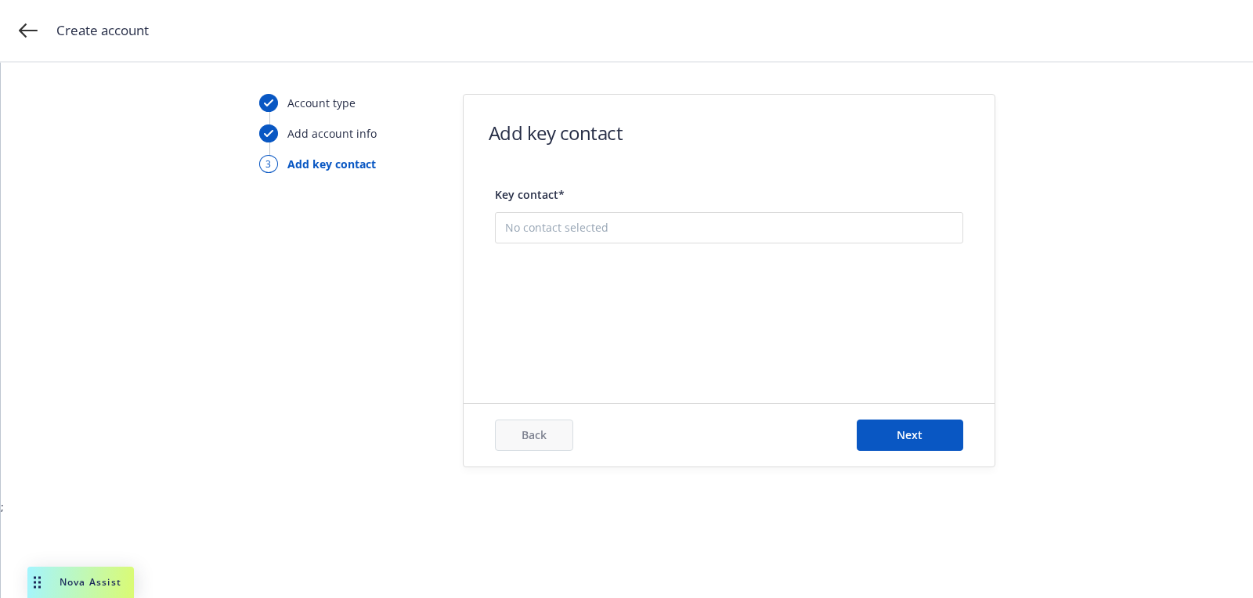
click at [683, 298] on button "Add new contact" at bounding box center [729, 306] width 448 height 31
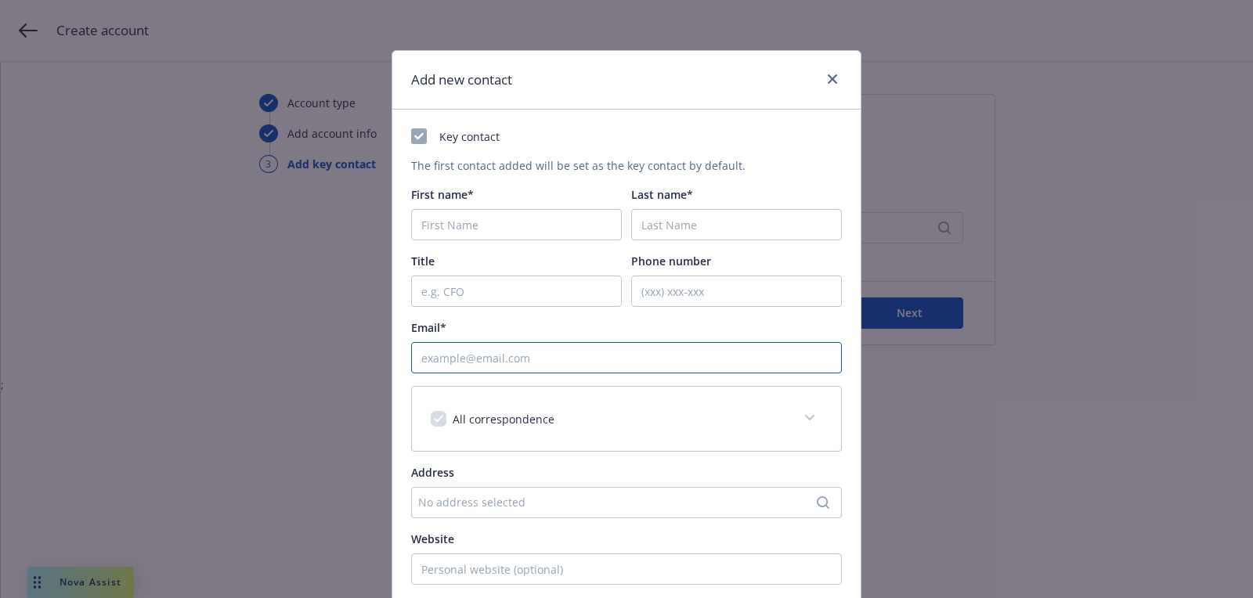
click at [627, 342] on input "Email*" at bounding box center [626, 357] width 431 height 31
paste input "[EMAIL_ADDRESS][DOMAIN_NAME]"
type input "[EMAIL_ADDRESS][DOMAIN_NAME]"
click at [524, 234] on input "First name*" at bounding box center [516, 224] width 211 height 31
paste input "[PERSON_NAME]"
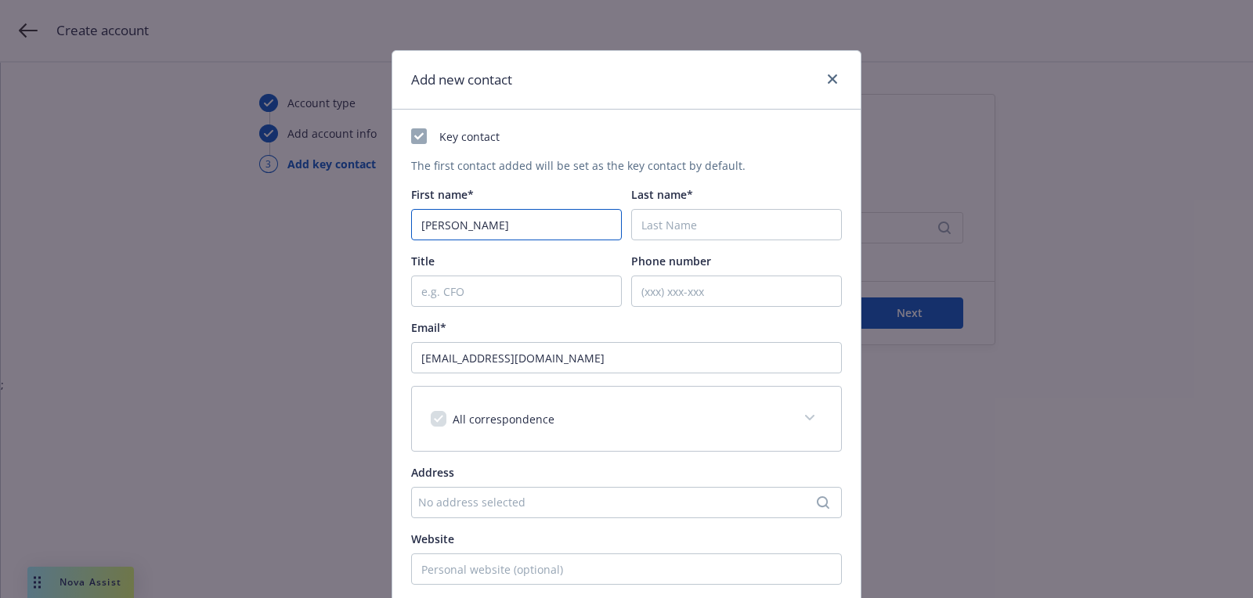
type input "[PERSON_NAME]"
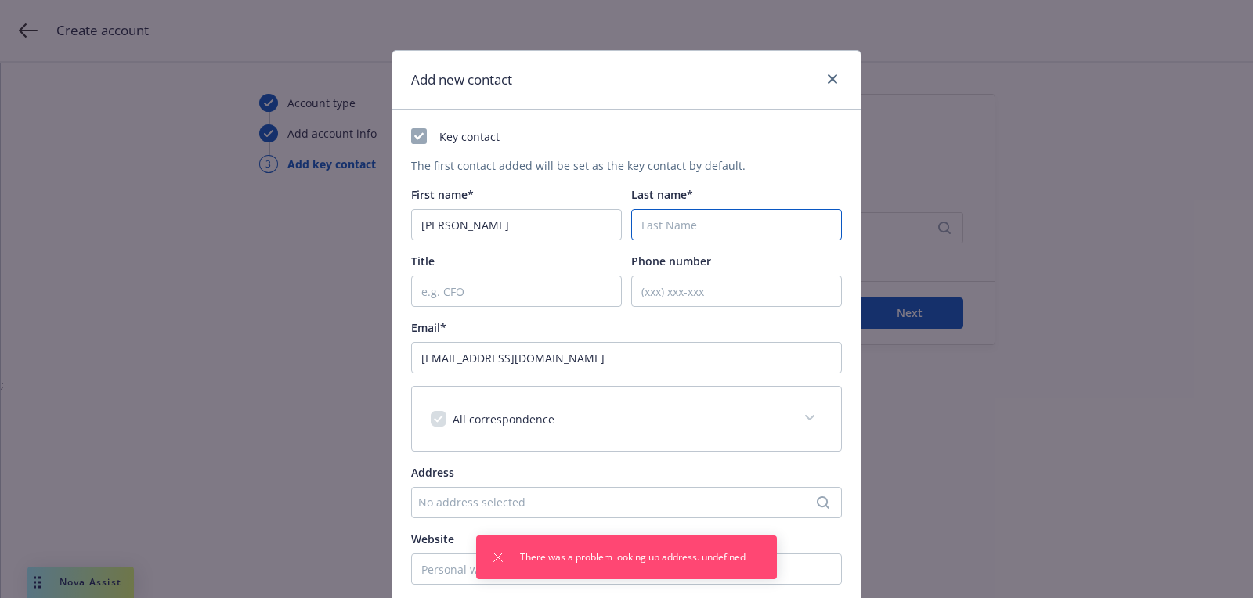
click at [703, 227] on input "Last name*" at bounding box center [736, 224] width 211 height 31
paste input "[PERSON_NAME]"
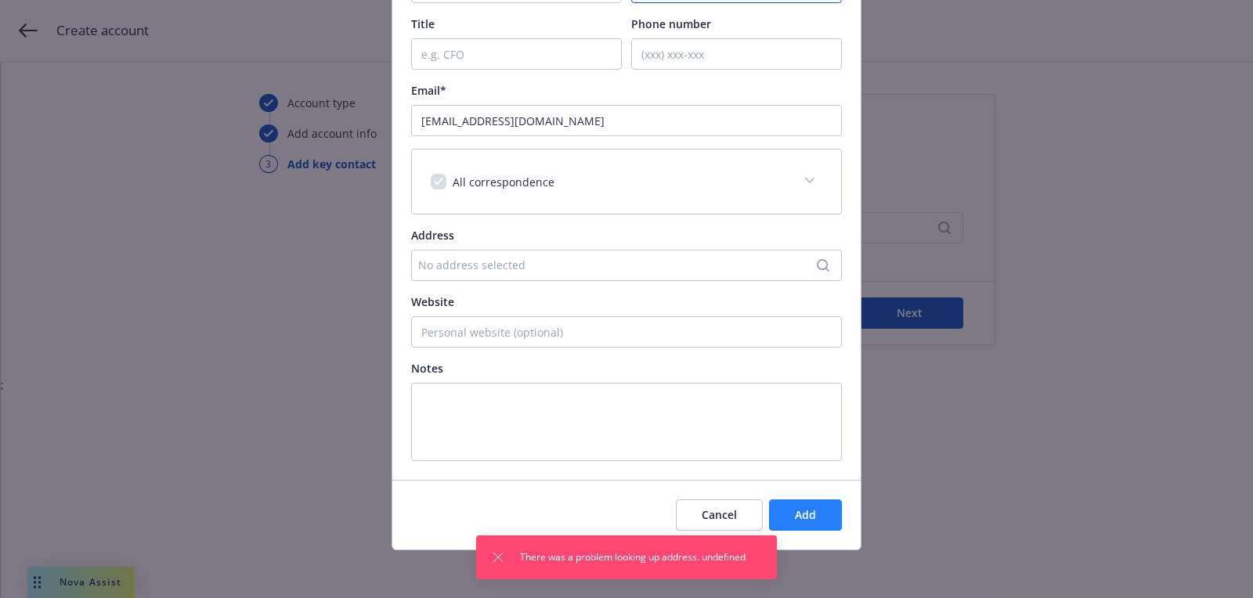
type input "[PERSON_NAME]"
click at [811, 508] on span "Add" at bounding box center [805, 515] width 21 height 15
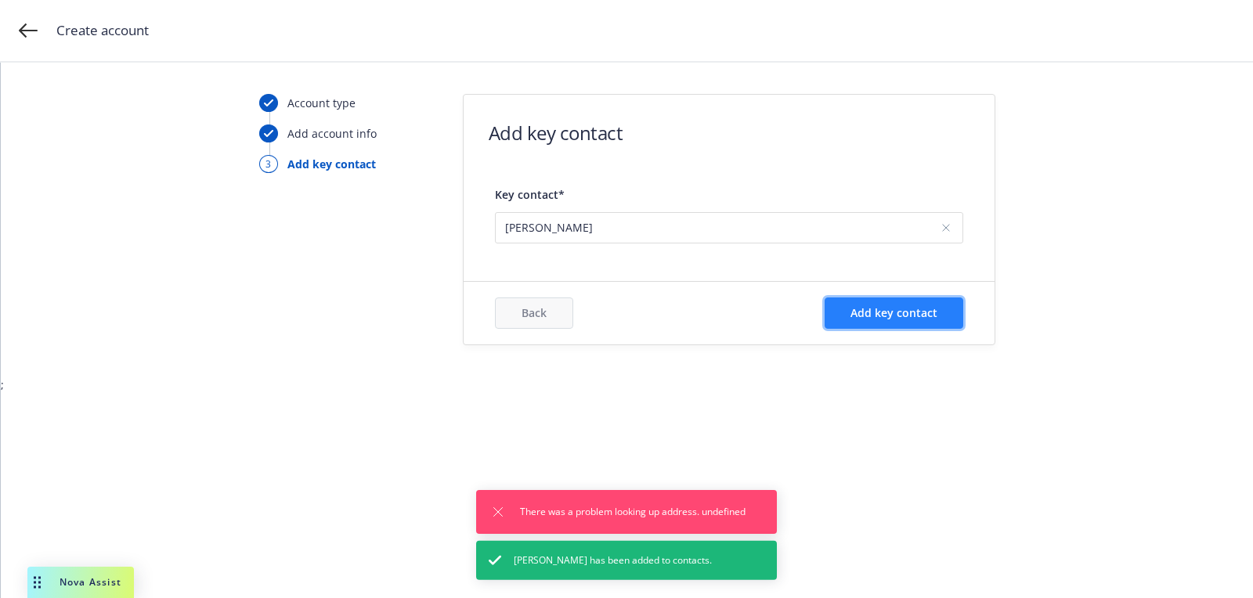
click at [898, 321] on button "Add key contact" at bounding box center [894, 313] width 139 height 31
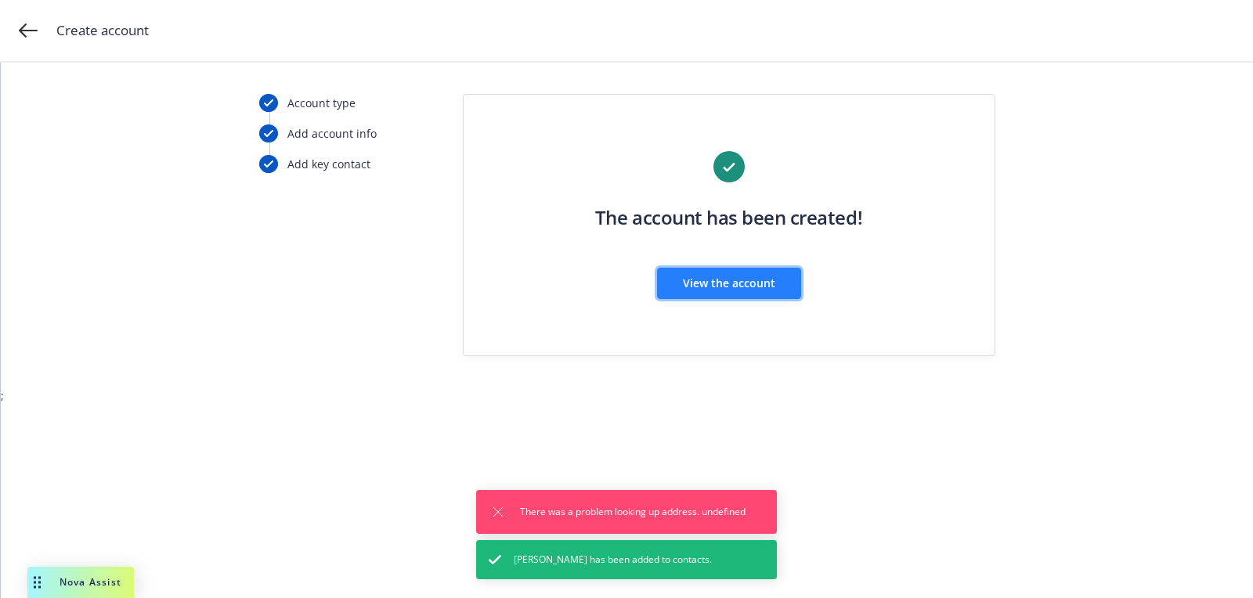
click at [736, 284] on span "View the account" at bounding box center [729, 283] width 92 height 15
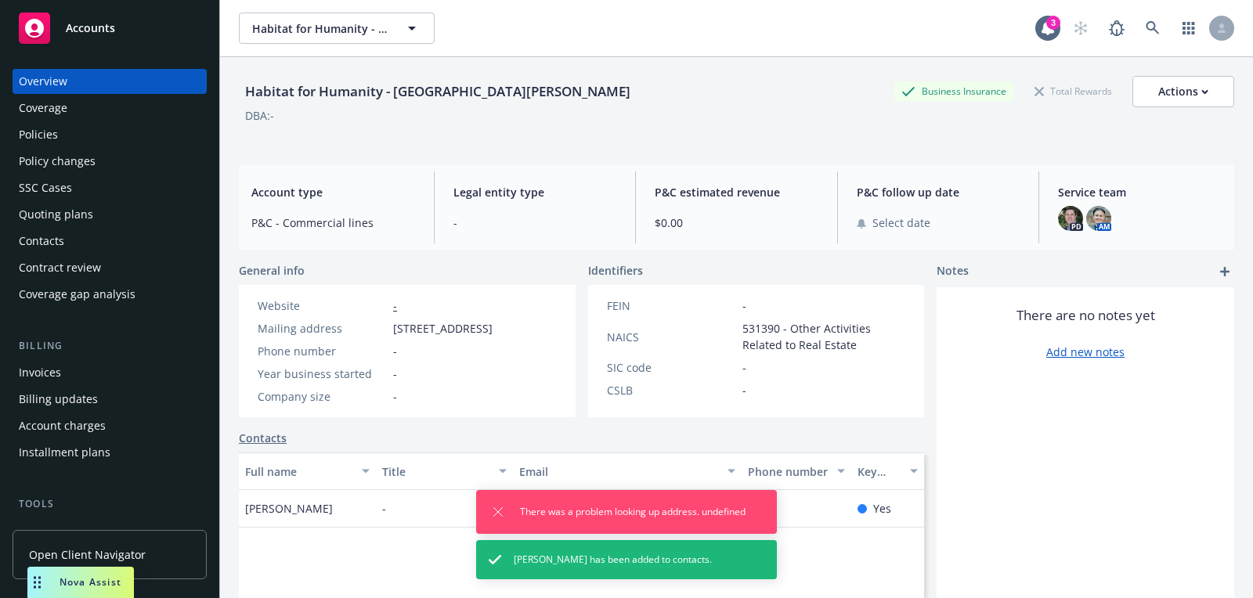
click at [96, 218] on div "Quoting plans" at bounding box center [110, 214] width 182 height 25
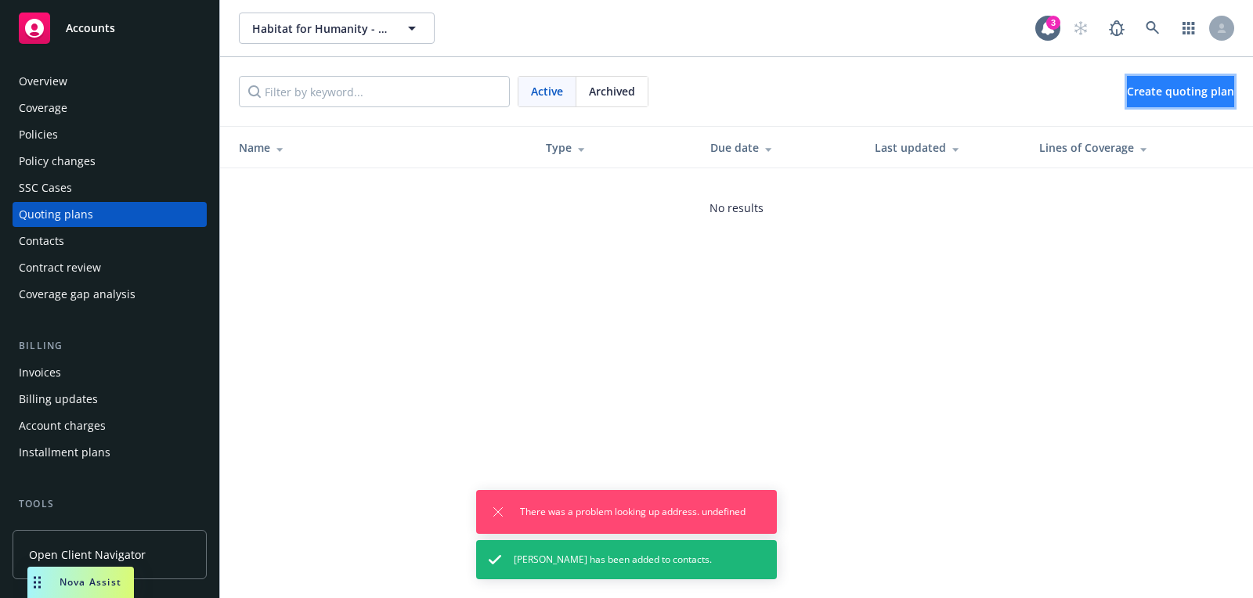
click at [1191, 96] on span "Create quoting plan" at bounding box center [1180, 91] width 107 height 15
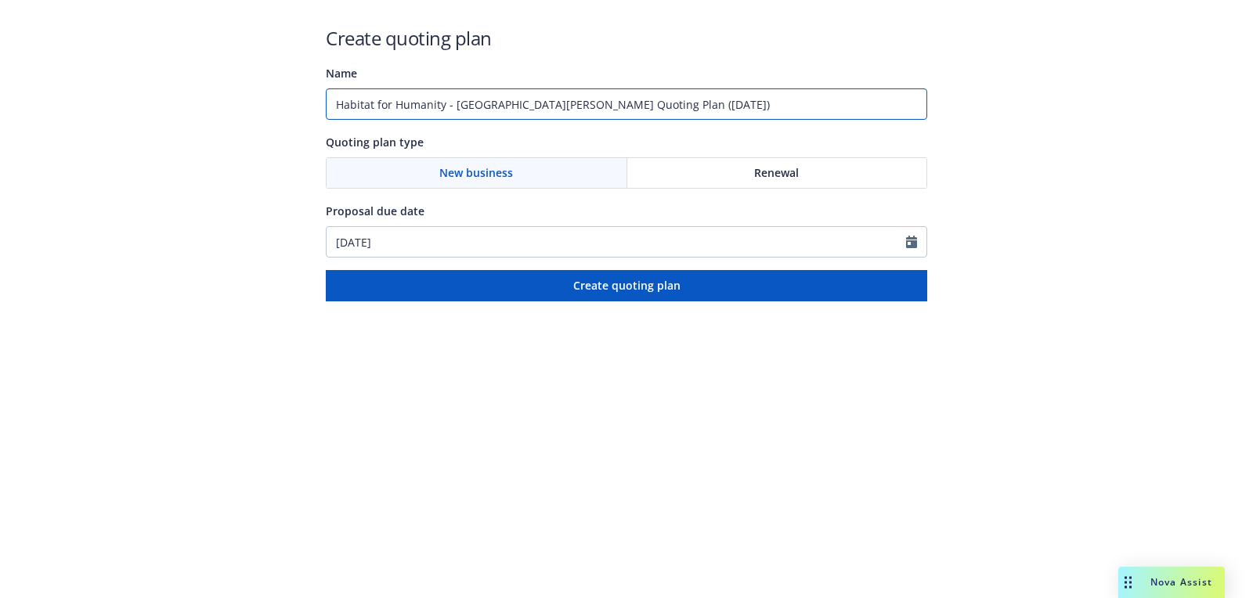
click at [571, 107] on input "Habitat for Humanity - [GEOGRAPHIC_DATA][PERSON_NAME] Quoting Plan ([DATE])" at bounding box center [627, 104] width 602 height 31
type input "[DATE]"
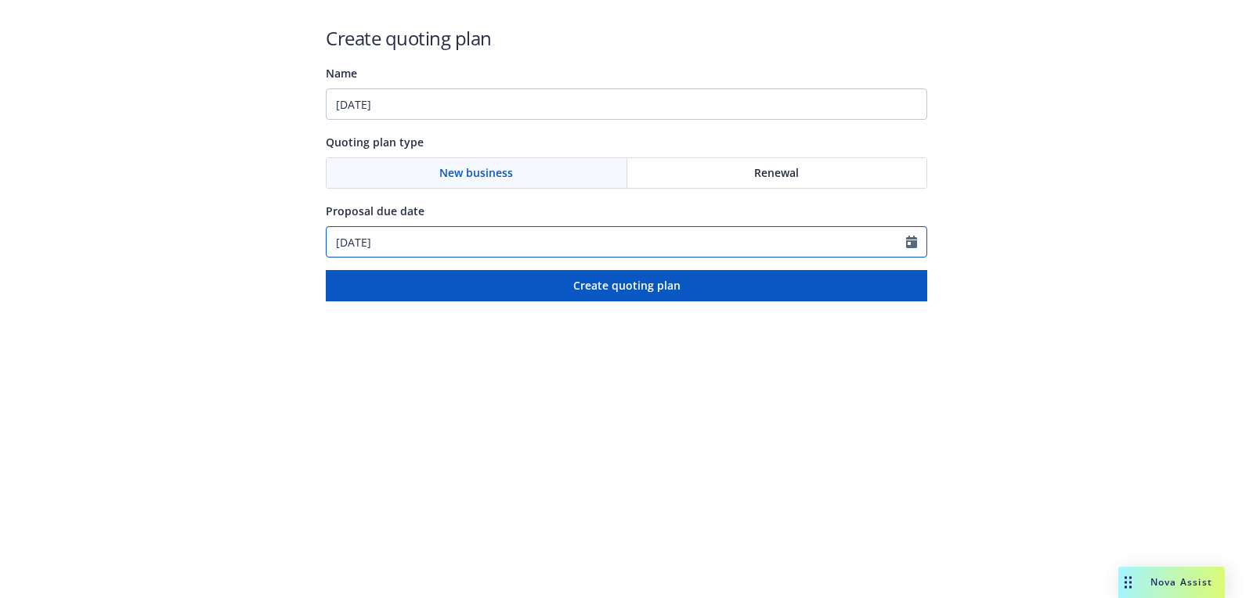
select select "9"
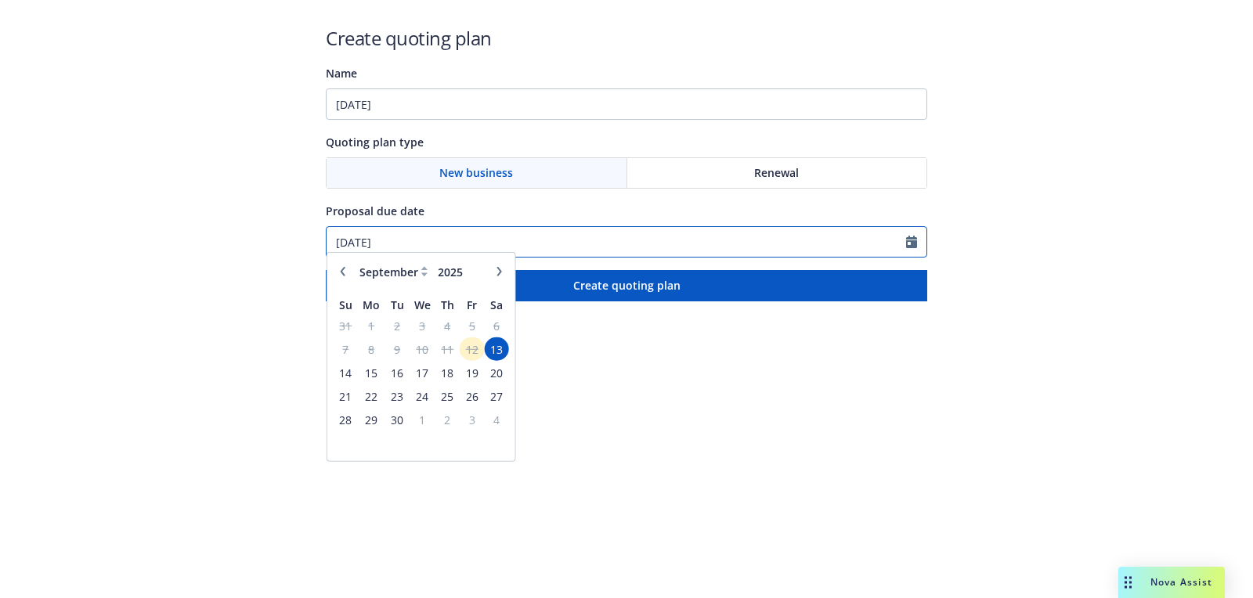
click at [517, 230] on input "[DATE]" at bounding box center [617, 242] width 580 height 30
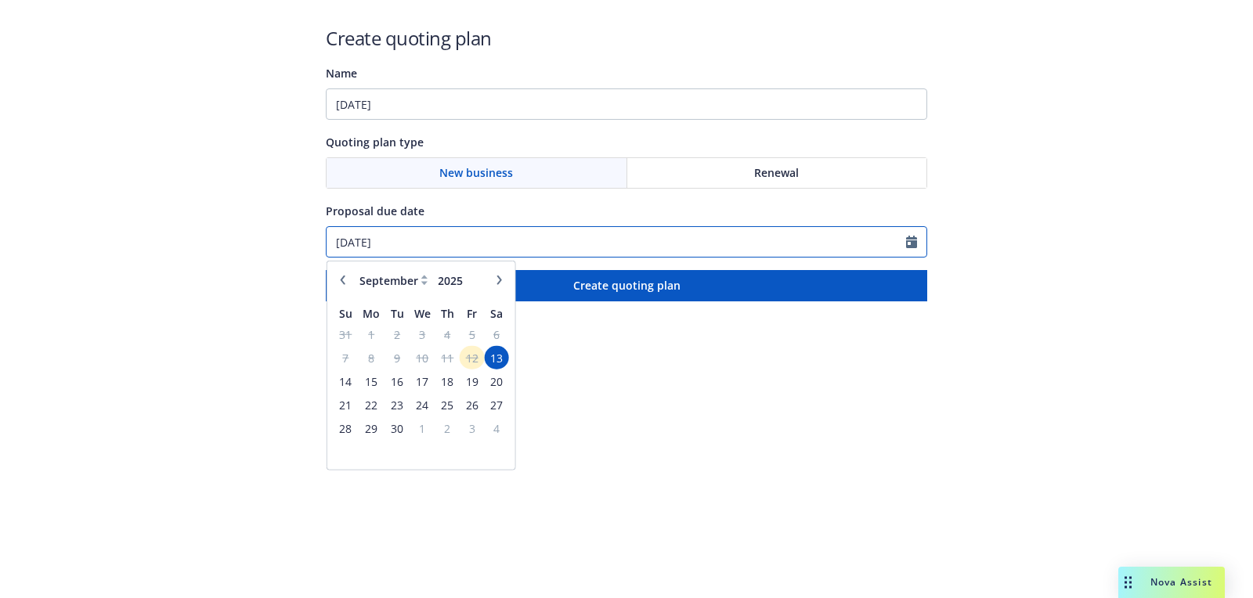
paste input "12/11"
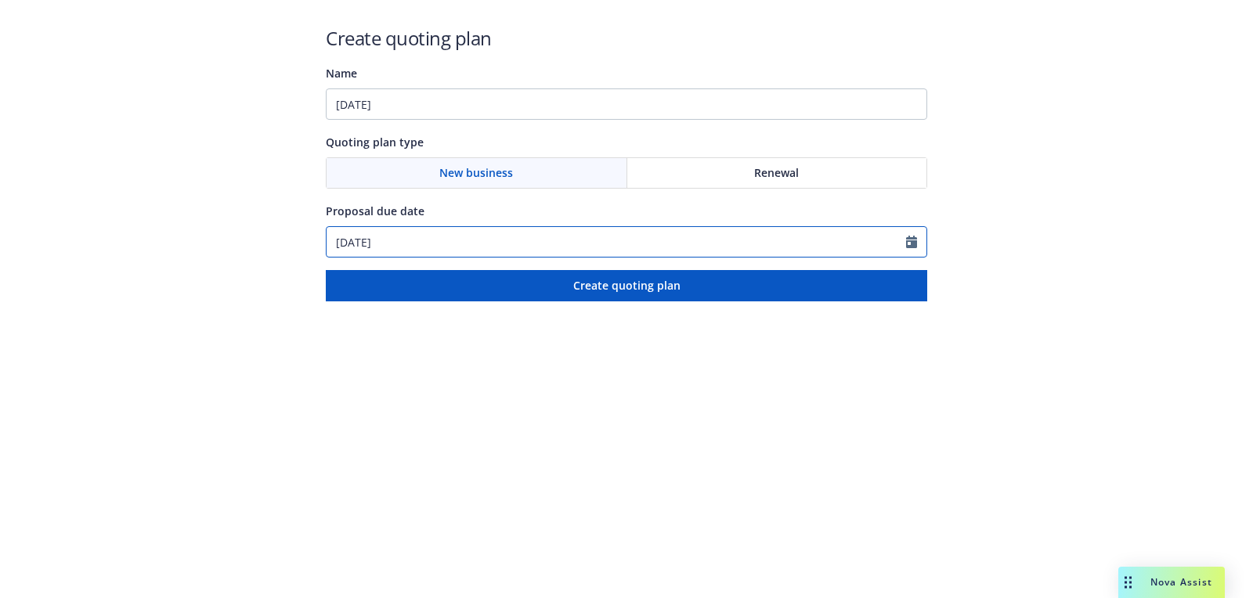
type input "[DATE]"
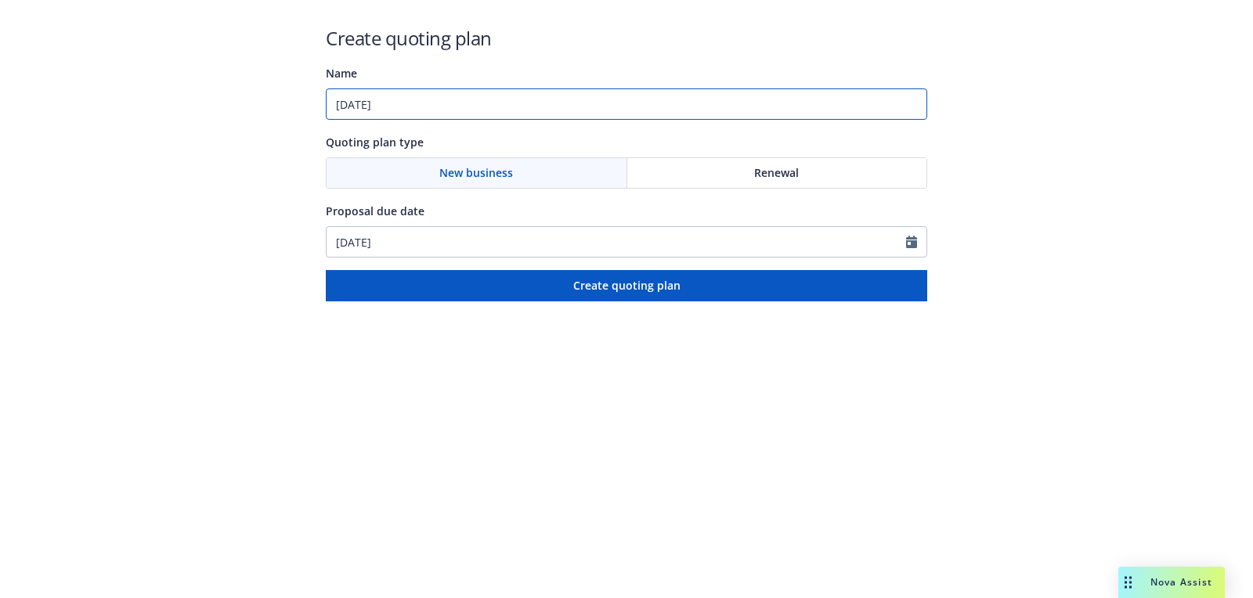
click at [515, 110] on input "[DATE]" at bounding box center [627, 104] width 602 height 31
paste input "Builders Risk / Course of Construction;Owners Controlled Insurance Program (OCI…"
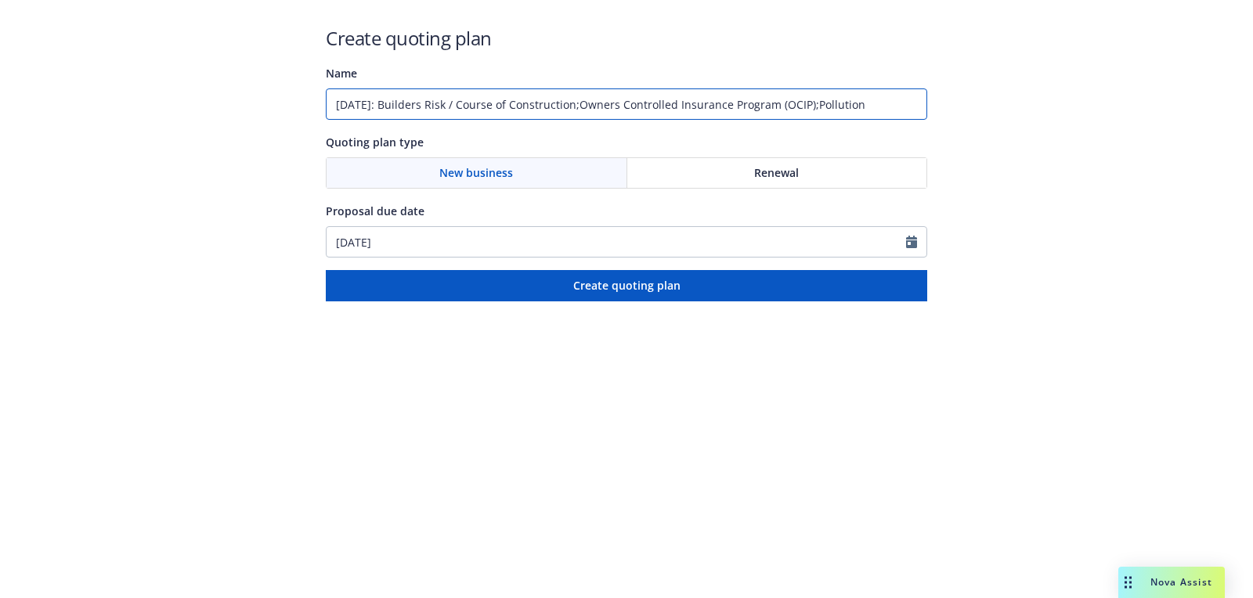
click at [593, 106] on input "[DATE]: Builders Risk / Course of Construction;Owners Controlled Insurance Prog…" at bounding box center [627, 104] width 602 height 31
click at [835, 103] on input "[DATE]: Builders Risk / Course of Construction, Owners Controlled Insurance Pro…" at bounding box center [627, 104] width 602 height 31
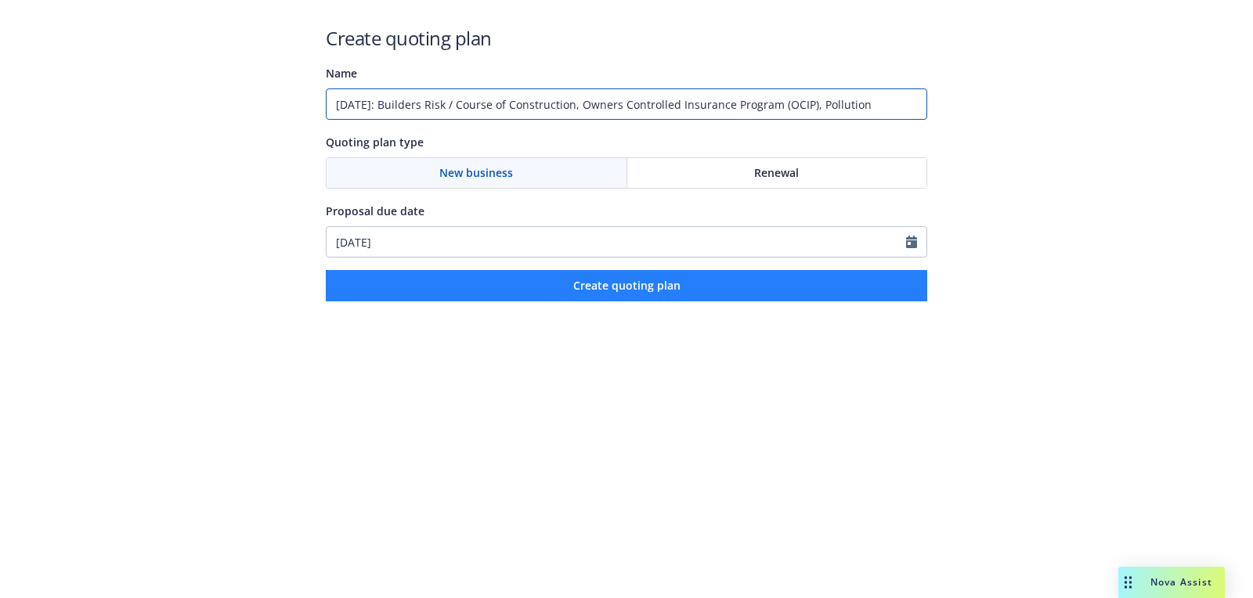
type input "[DATE]: Builders Risk / Course of Construction, Owners Controlled Insurance Pro…"
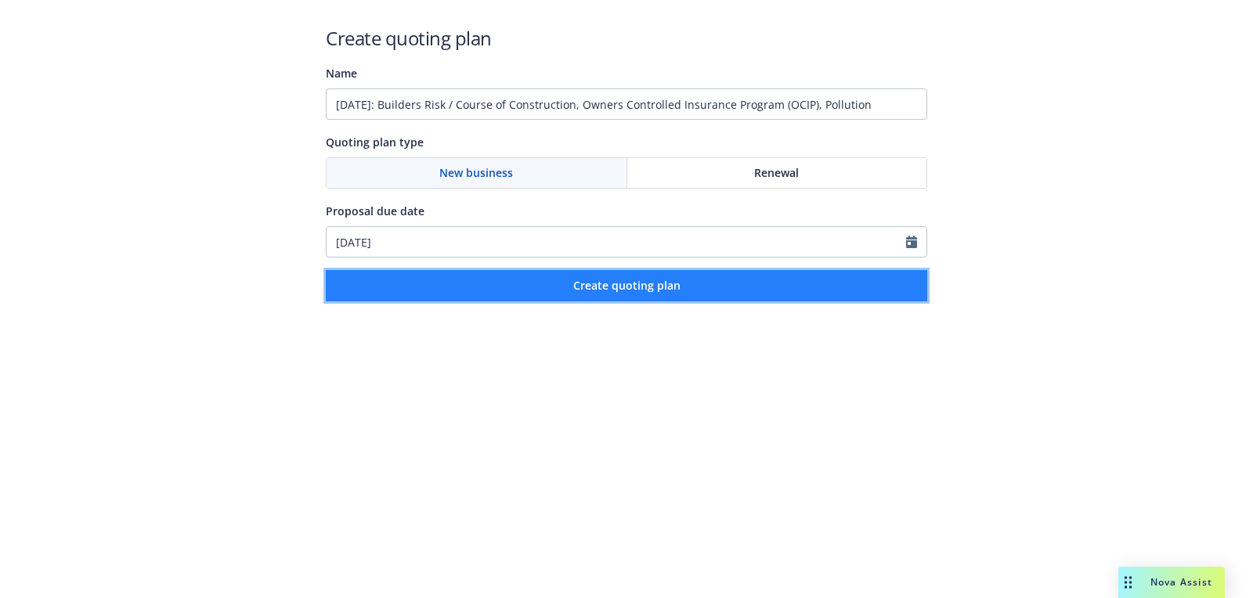
click at [720, 275] on button "Create quoting plan" at bounding box center [627, 285] width 602 height 31
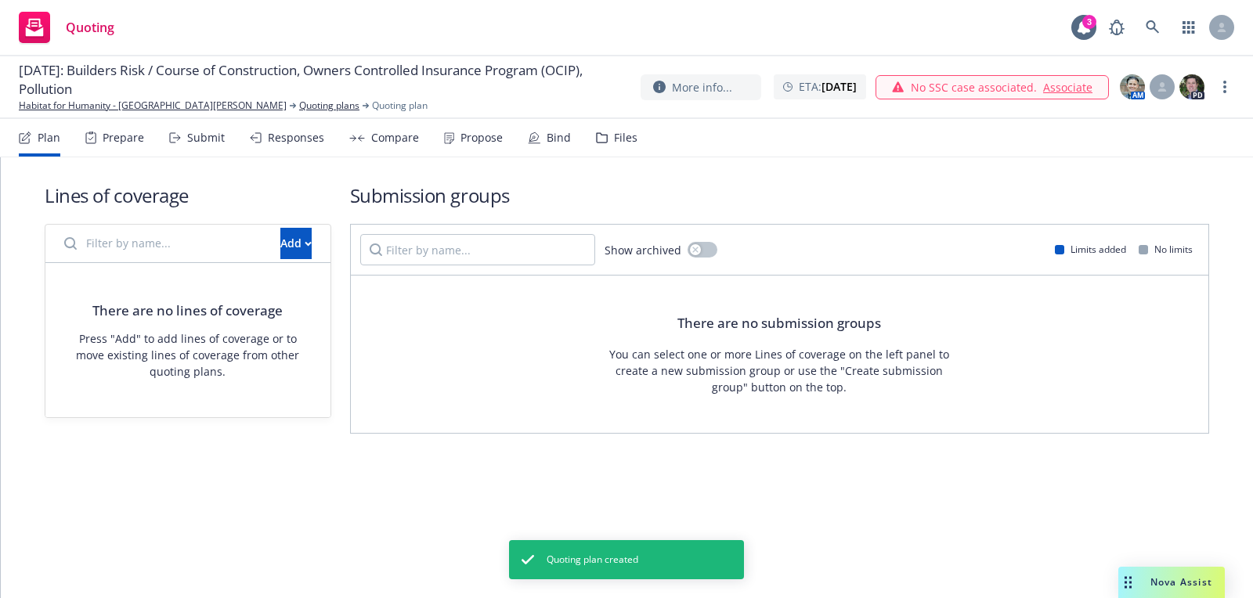
click at [263, 269] on div "There are no lines of coverage Press "Add" to add lines of coverage or to move …" at bounding box center [187, 340] width 285 height 154
click at [268, 263] on div "There are no lines of coverage Press "Add" to add lines of coverage or to move …" at bounding box center [187, 340] width 285 height 154
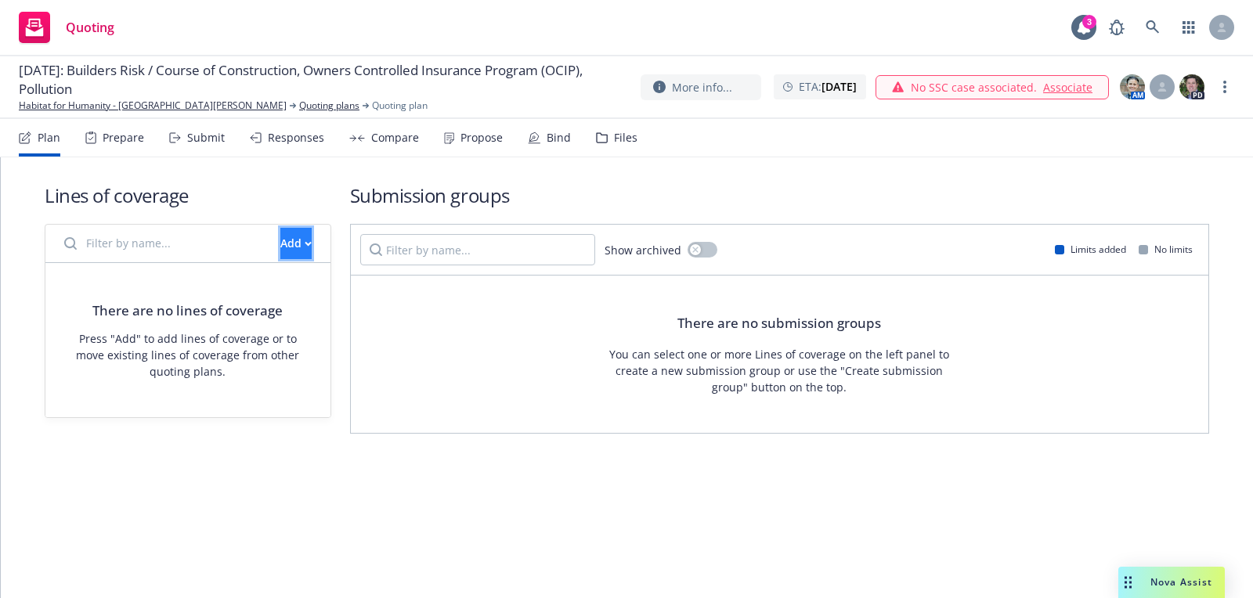
click at [280, 256] on div "Add" at bounding box center [295, 244] width 31 height 30
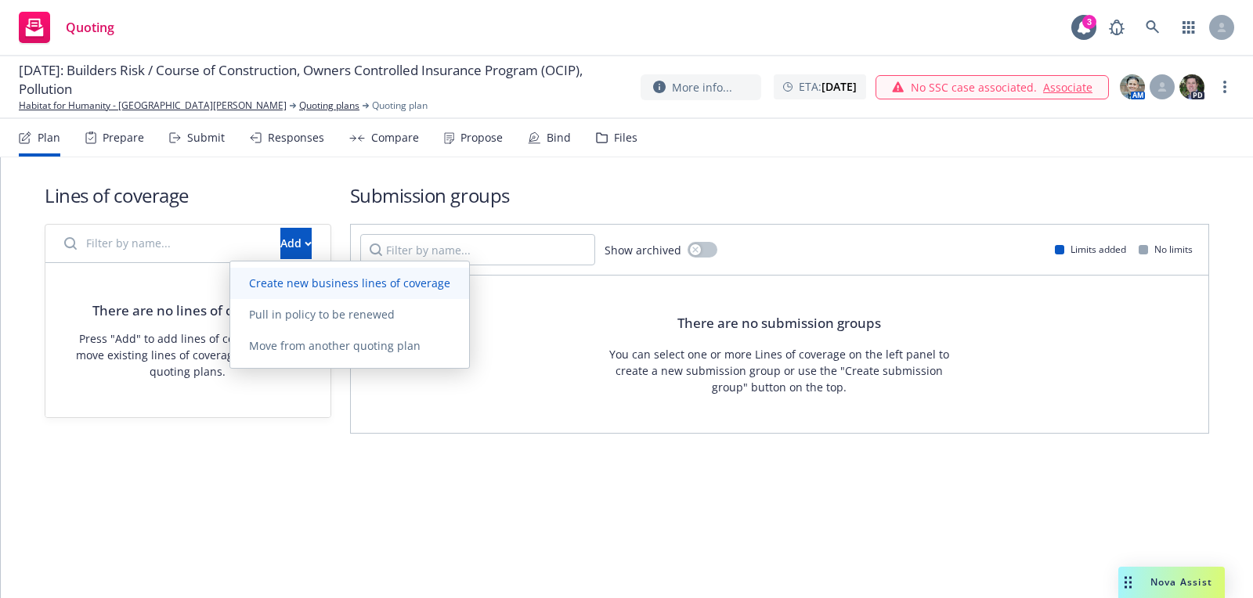
click at [289, 276] on span "Create new business lines of coverage" at bounding box center [349, 283] width 239 height 15
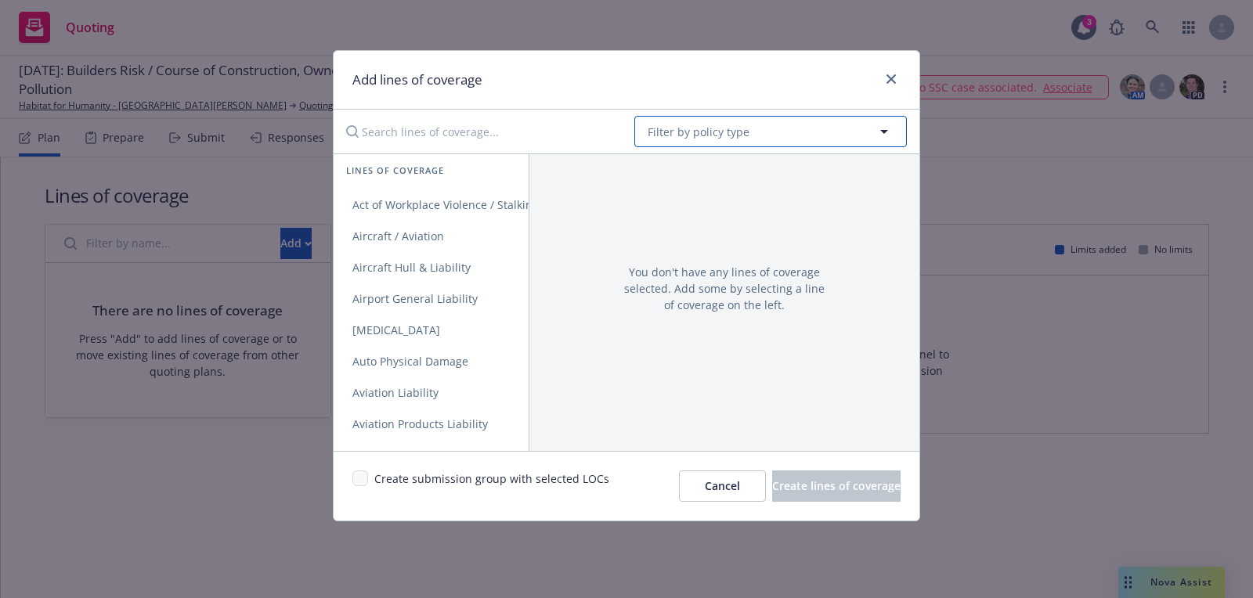
click at [804, 133] on button "Filter by policy type" at bounding box center [770, 131] width 273 height 31
click at [786, 162] on div "Builders Risk / Course of Construction" at bounding box center [770, 176] width 269 height 42
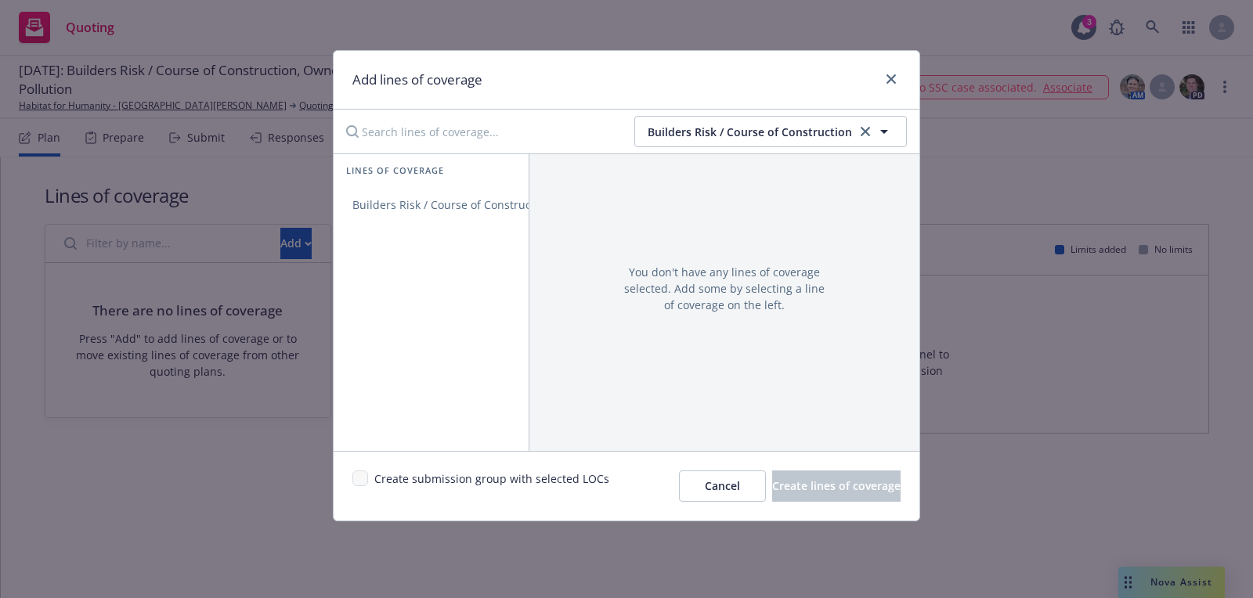
click at [482, 184] on div "Lines of coverage" at bounding box center [431, 171] width 195 height 35
click at [502, 209] on span "Builders Risk / Course of Construction" at bounding box center [452, 204] width 237 height 15
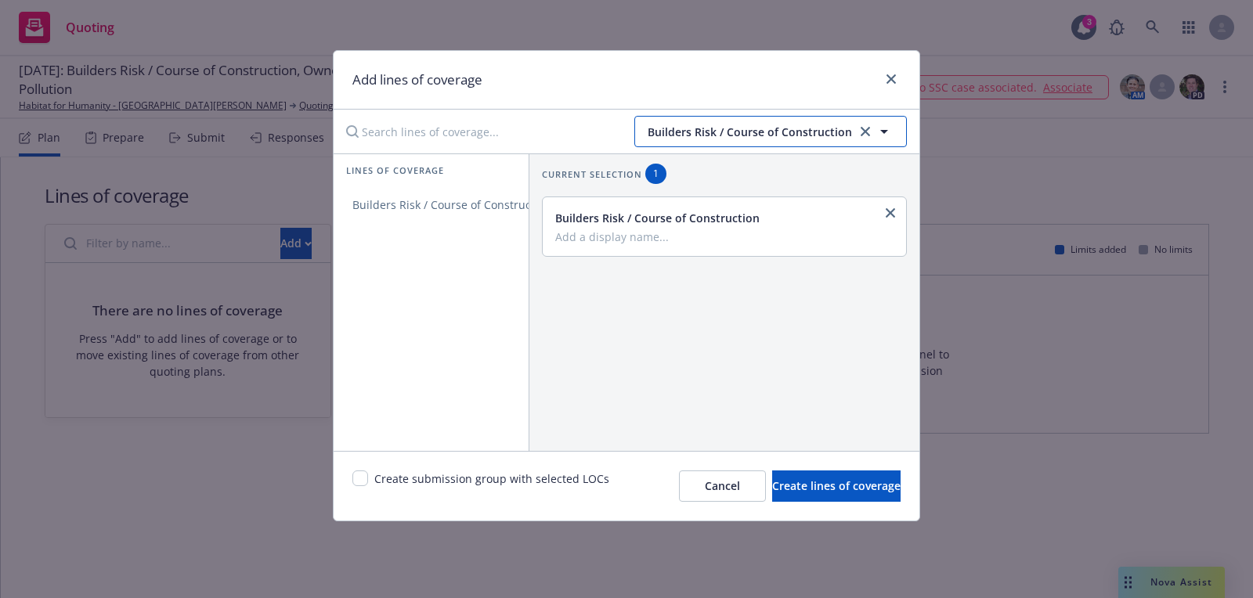
click at [709, 144] on button "Builders Risk / Course of Construction" at bounding box center [770, 131] width 273 height 31
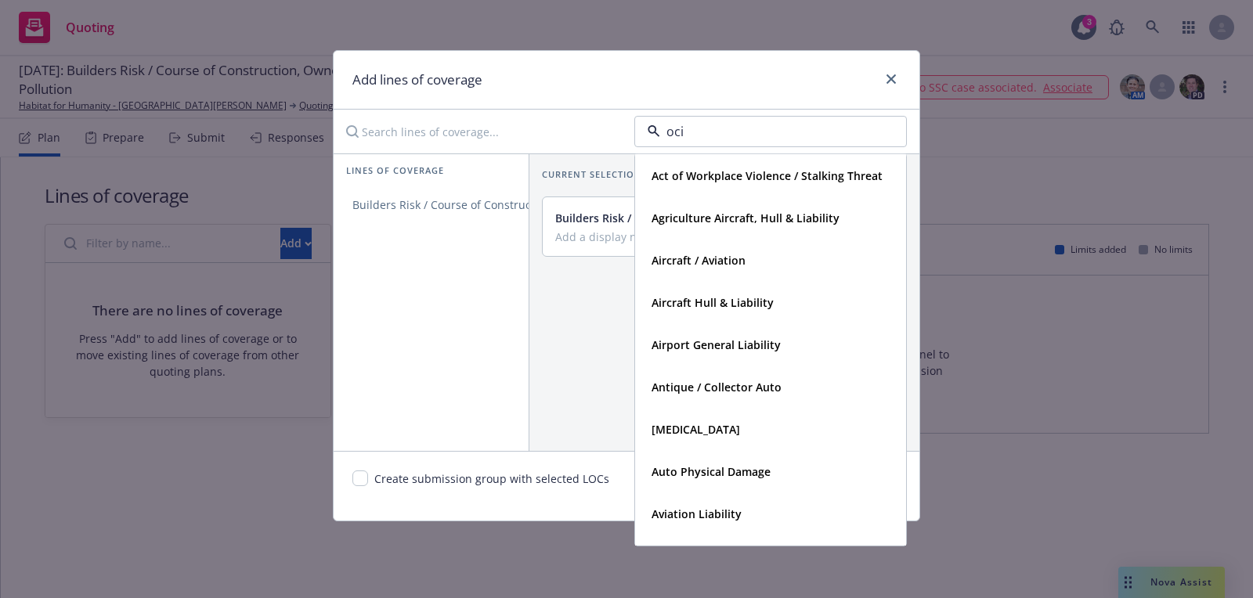
type input "ocip"
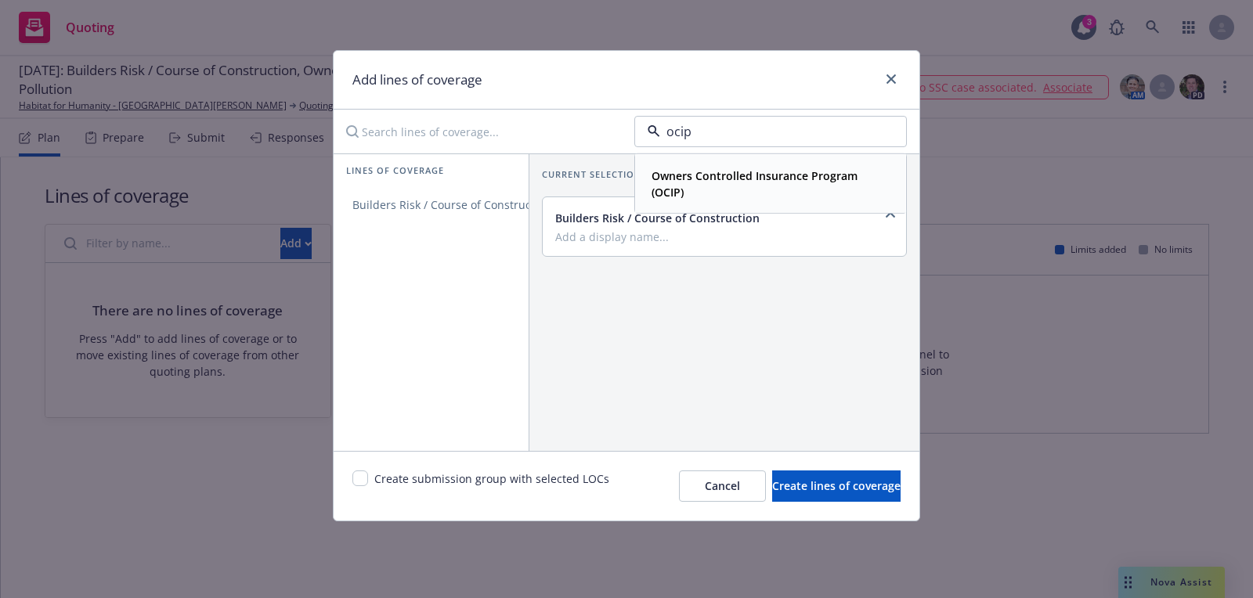
click at [724, 168] on strong "Owners Controlled Insurance Program (OCIP)" at bounding box center [755, 183] width 206 height 31
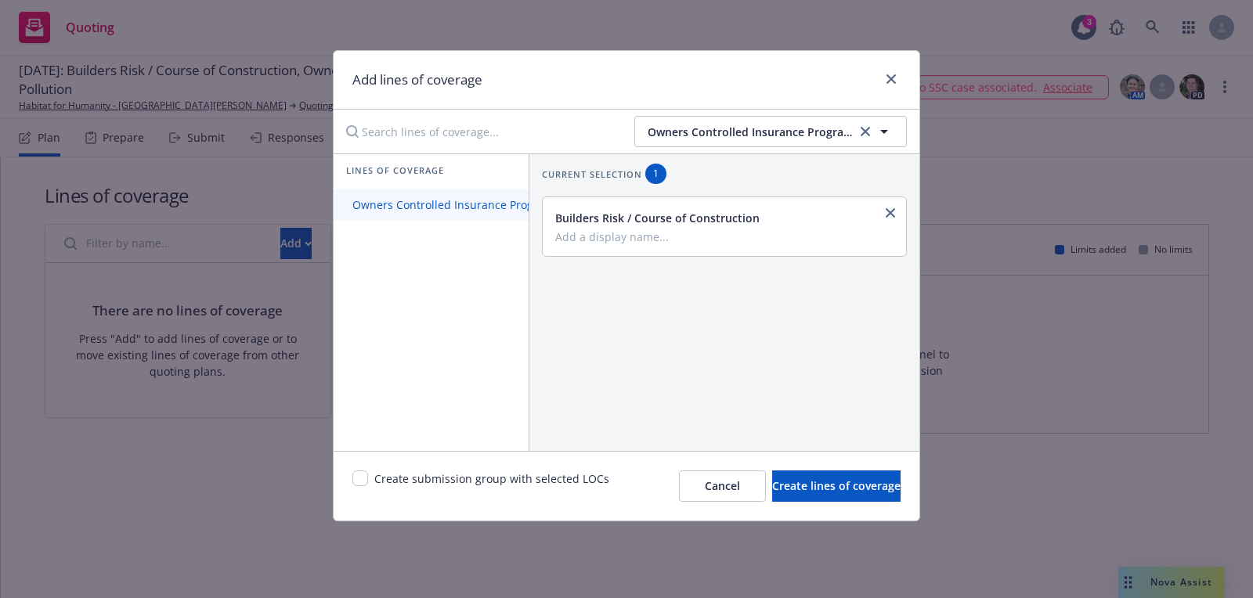
click at [518, 192] on link "Owners Controlled Insurance Program (OCIP)" at bounding box center [471, 205] width 274 height 31
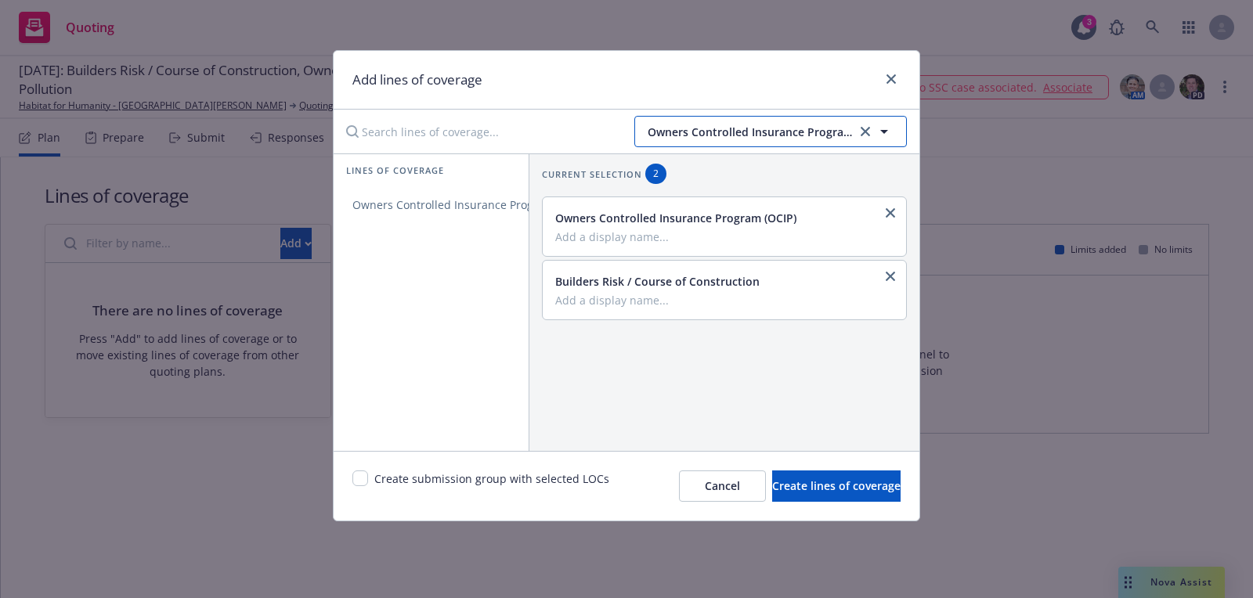
click at [717, 120] on button "Owners Controlled Insurance Program (OCIP)" at bounding box center [770, 131] width 273 height 31
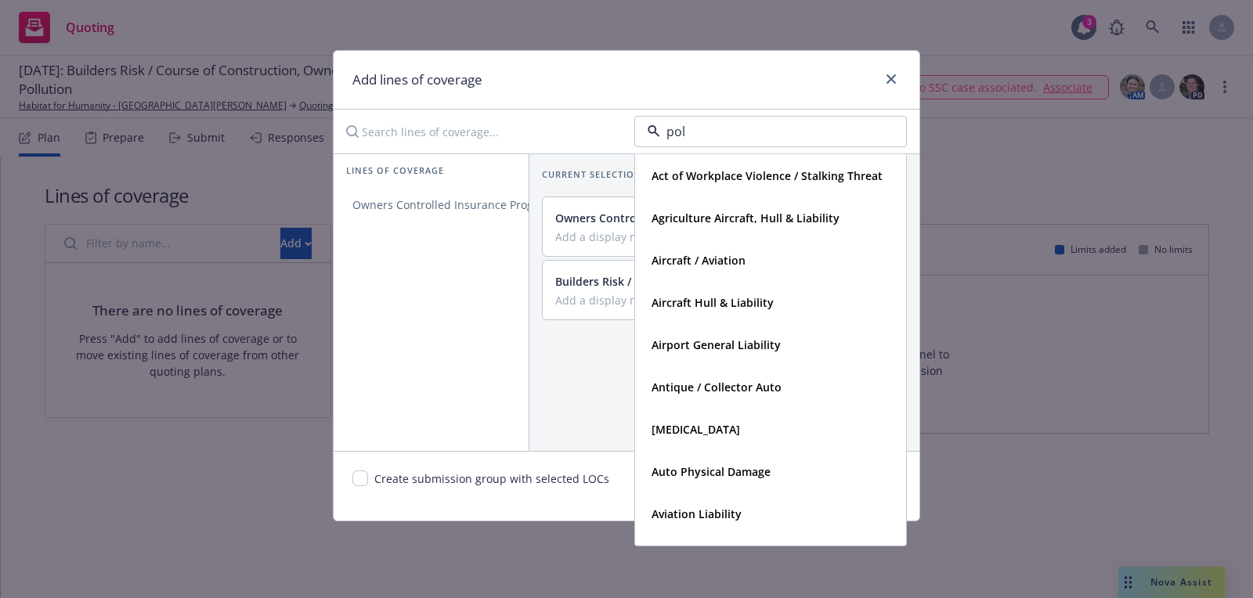
type input "poll"
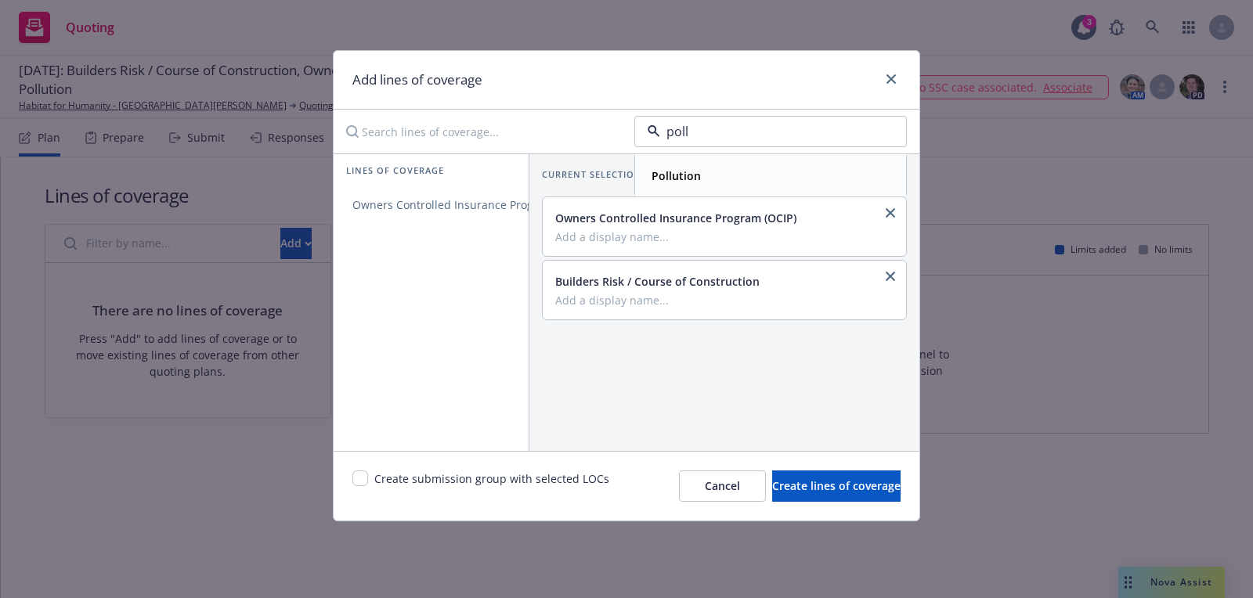
click at [687, 179] on strong "Pollution" at bounding box center [676, 175] width 49 height 15
click at [449, 200] on link "Pollution" at bounding box center [431, 205] width 195 height 31
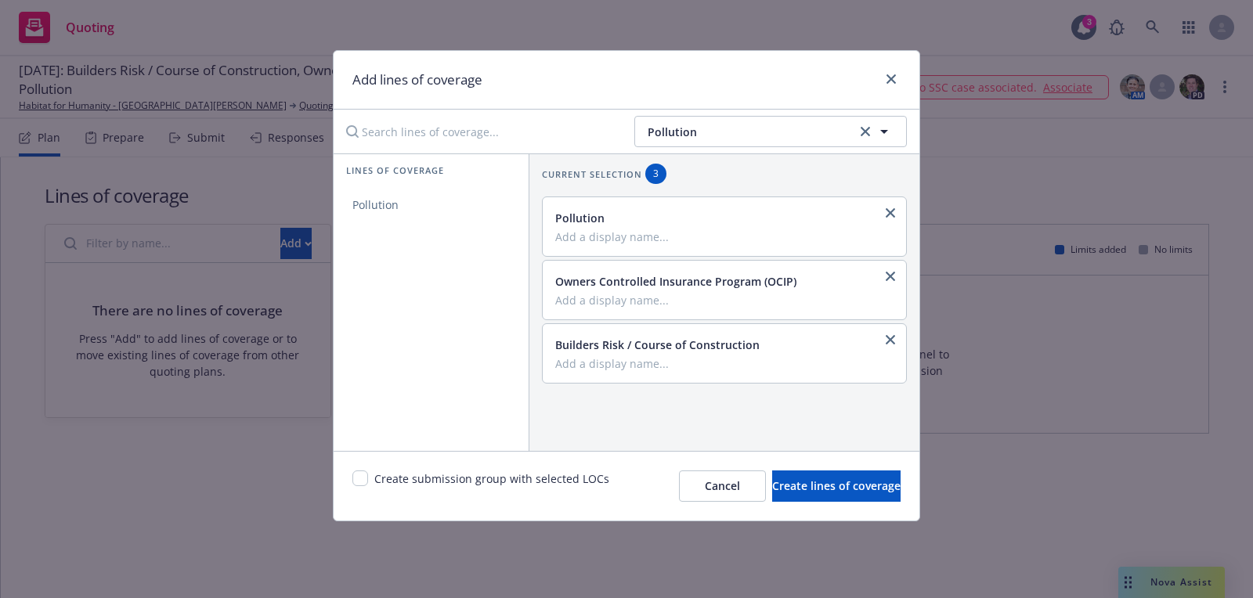
click at [351, 484] on div "Create submission group with selected LOCs Cancel Create lines of coverage" at bounding box center [627, 486] width 586 height 70
click at [361, 484] on input "checkbox" at bounding box center [360, 479] width 16 height 16
checkbox input "true"
click at [775, 486] on span "Create lines of coverage" at bounding box center [836, 486] width 128 height 15
